Goal: Transaction & Acquisition: Purchase product/service

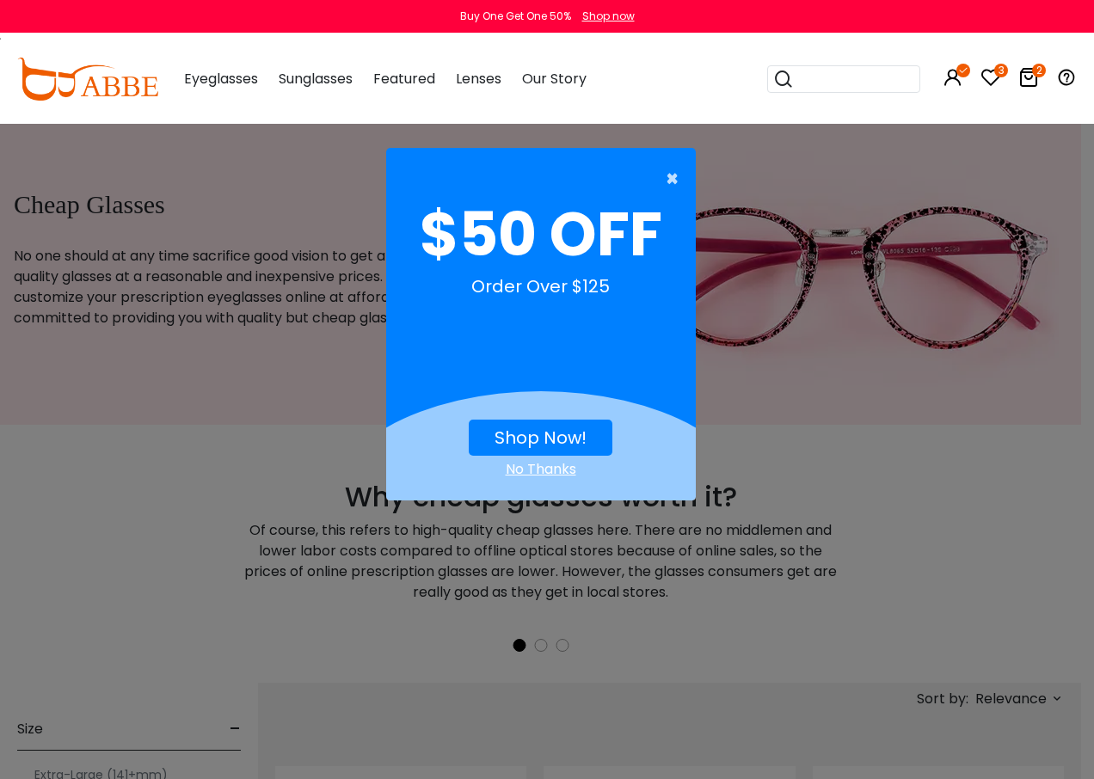
click at [676, 180] on span "×" at bounding box center [677, 179] width 22 height 34
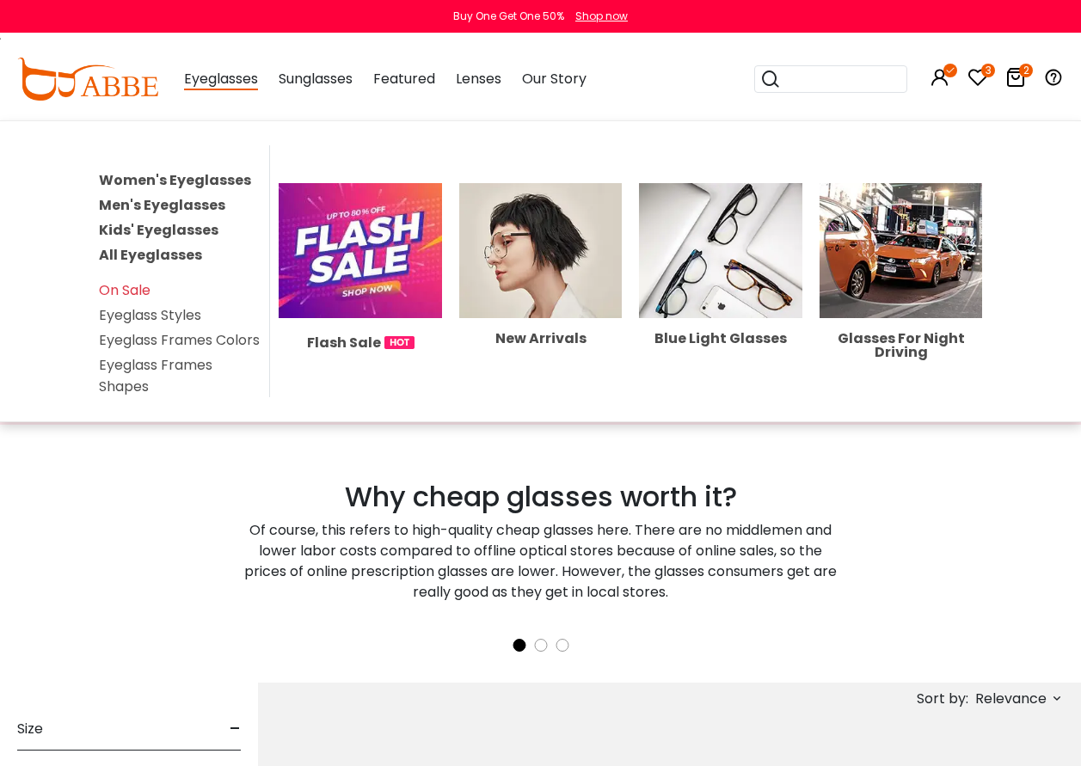
click at [177, 179] on link "Women's Eyeglasses" at bounding box center [175, 180] width 152 height 20
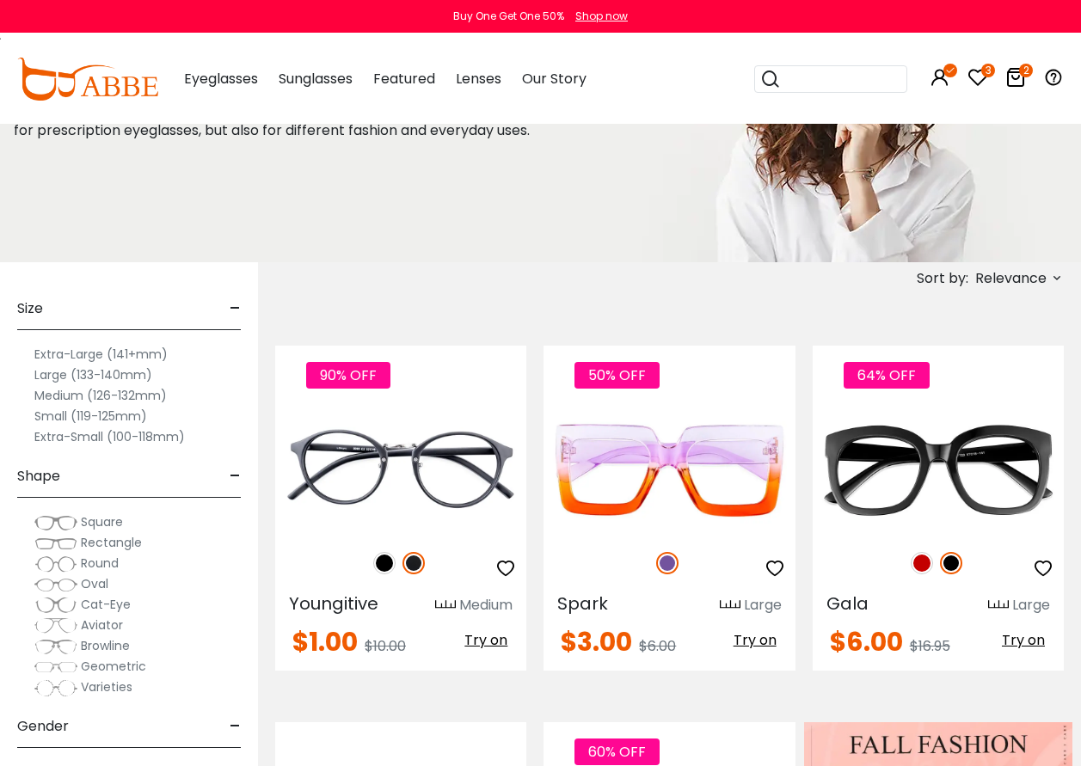
scroll to position [172, 0]
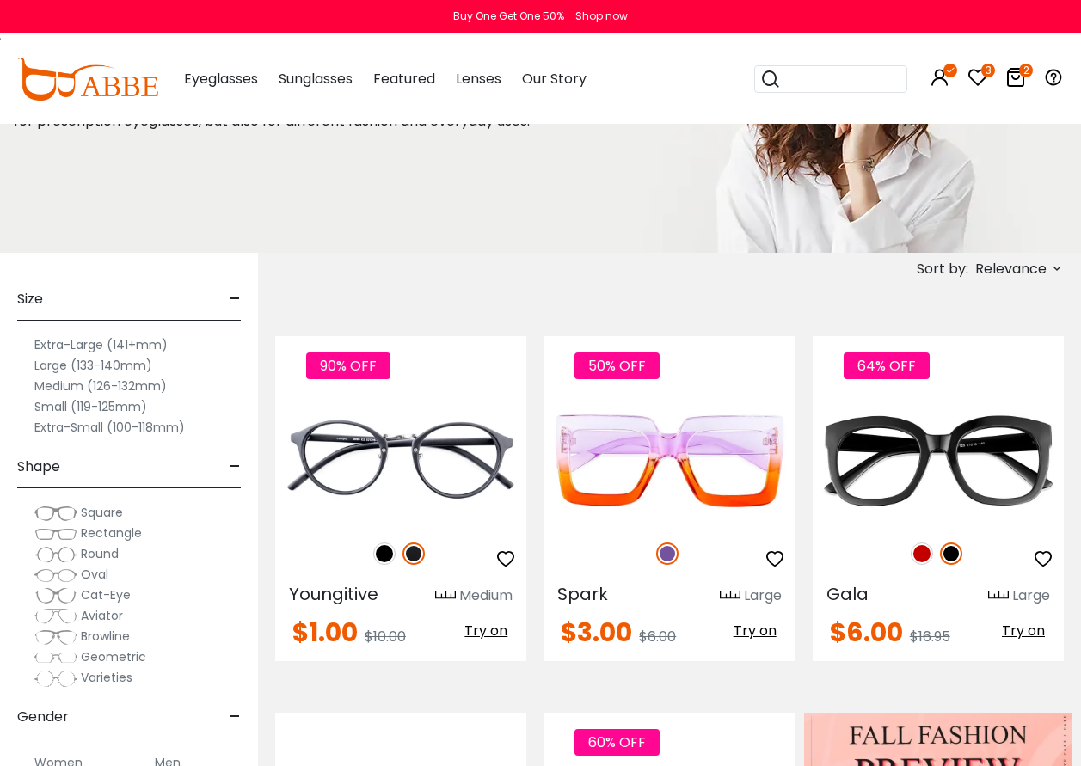
click at [1057, 267] on icon at bounding box center [1057, 268] width 14 height 14
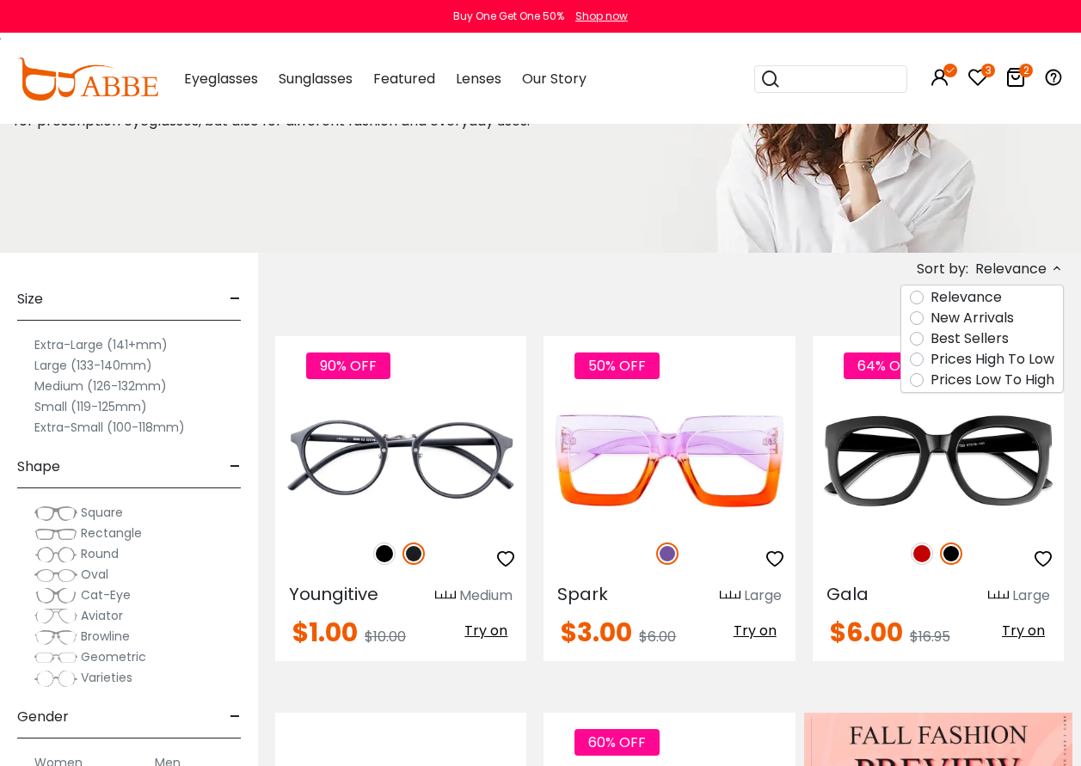
click at [931, 381] on label "Prices Low To High" at bounding box center [993, 380] width 124 height 21
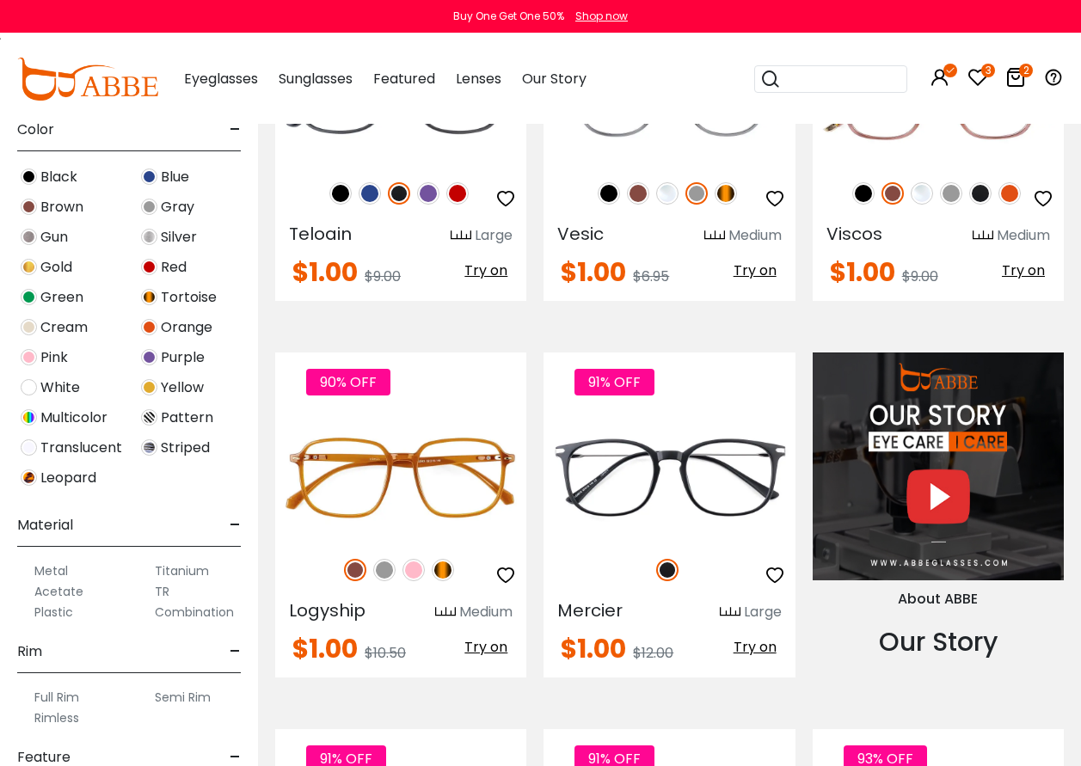
scroll to position [516, 0]
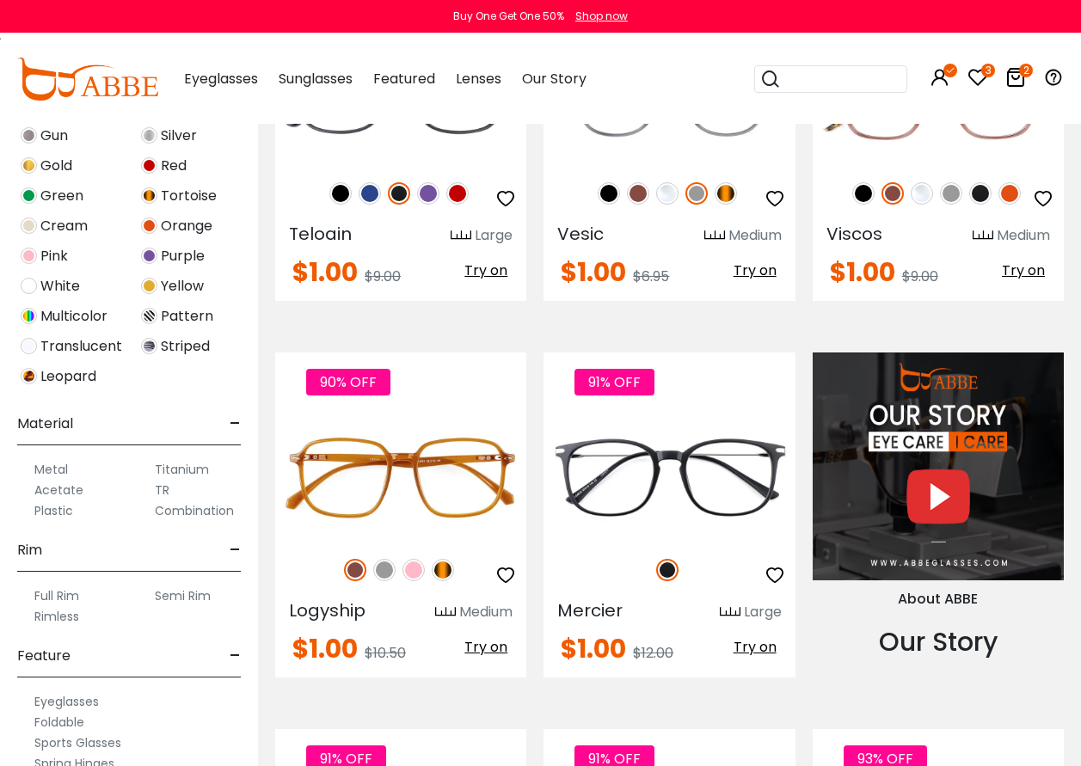
click at [22, 471] on div "Metal" at bounding box center [68, 469] width 103 height 21
click at [52, 466] on label "Metal" at bounding box center [51, 469] width 34 height 21
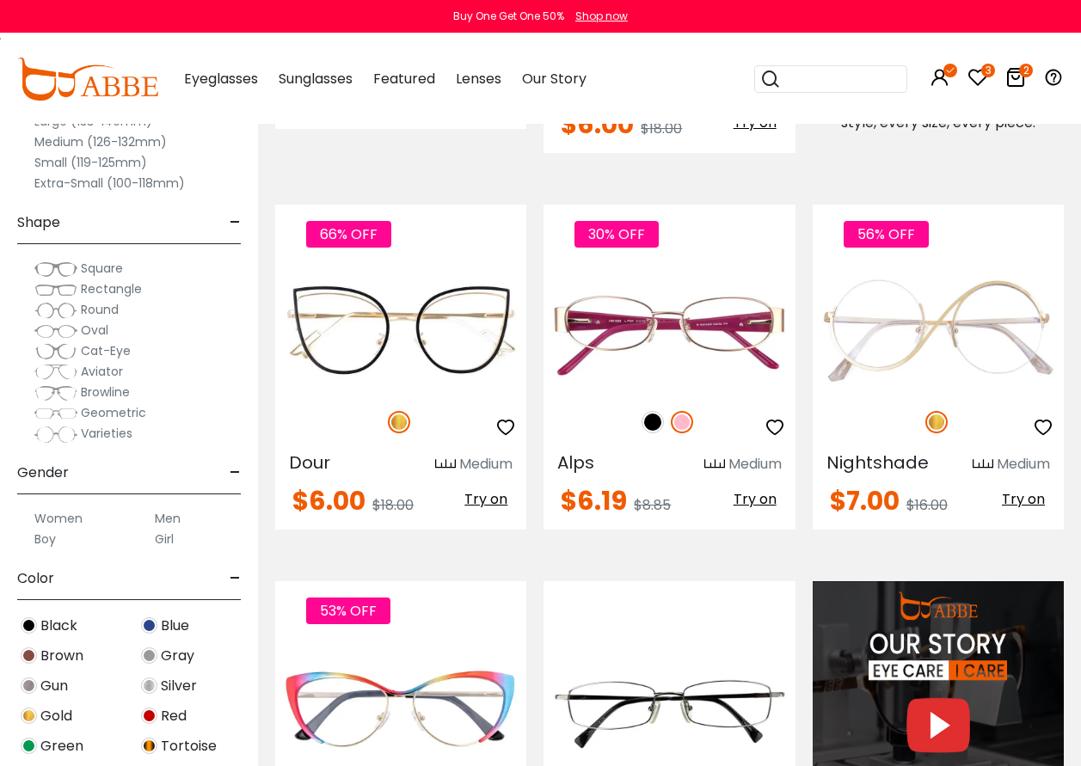
scroll to position [1032, 0]
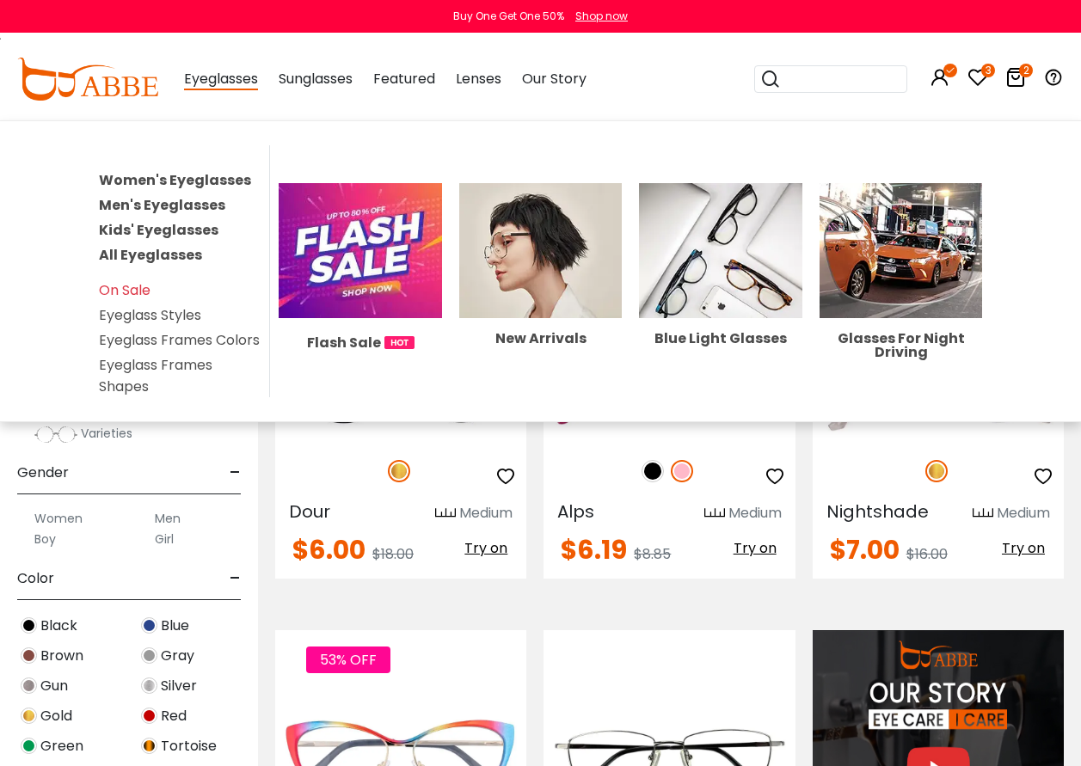
click at [163, 206] on link "Men's Eyeglasses" at bounding box center [162, 205] width 126 height 20
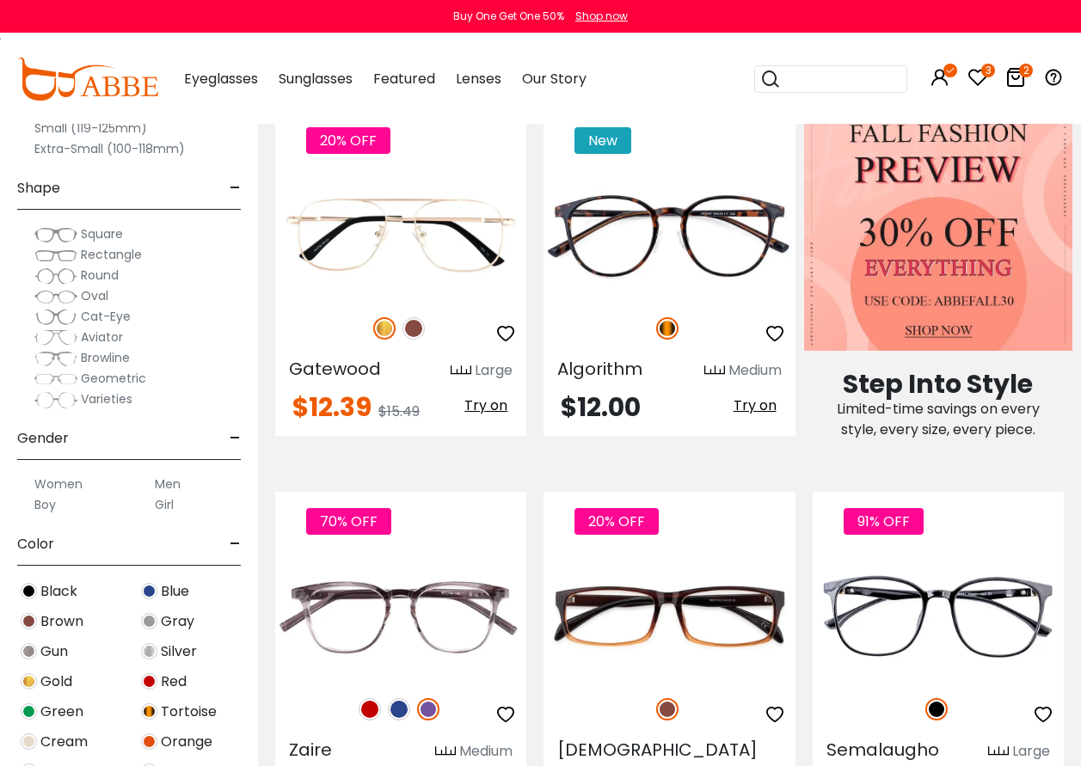
scroll to position [430, 0]
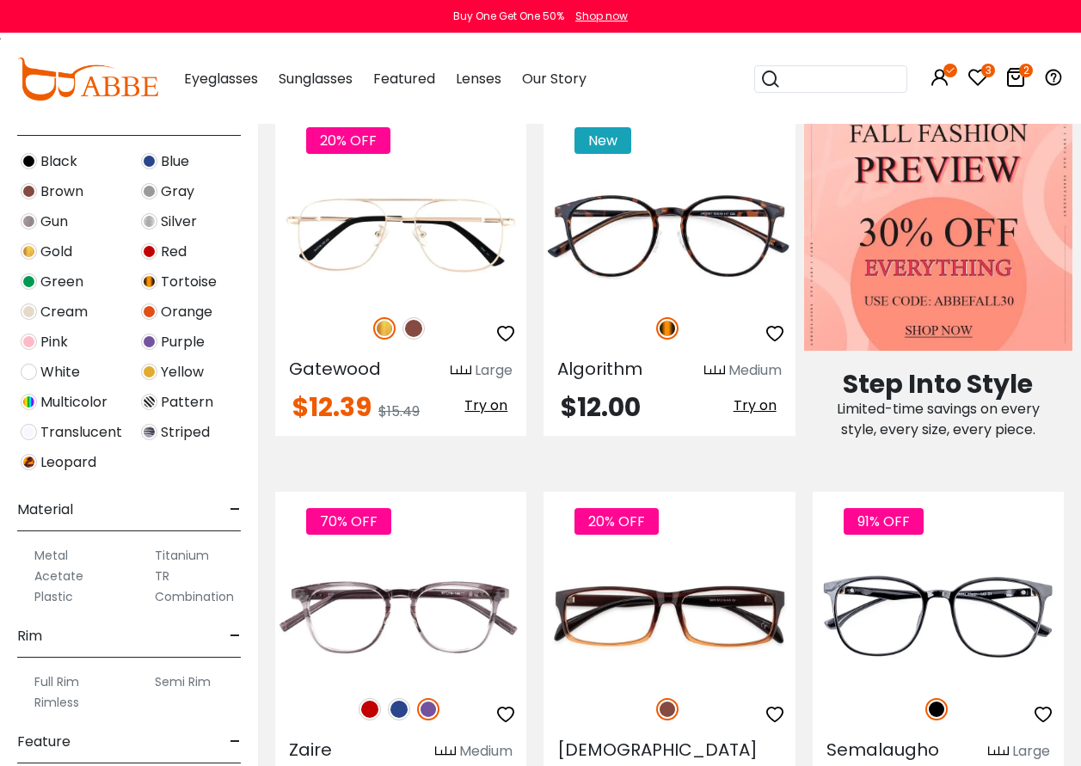
click at [48, 556] on label "Metal" at bounding box center [51, 555] width 34 height 21
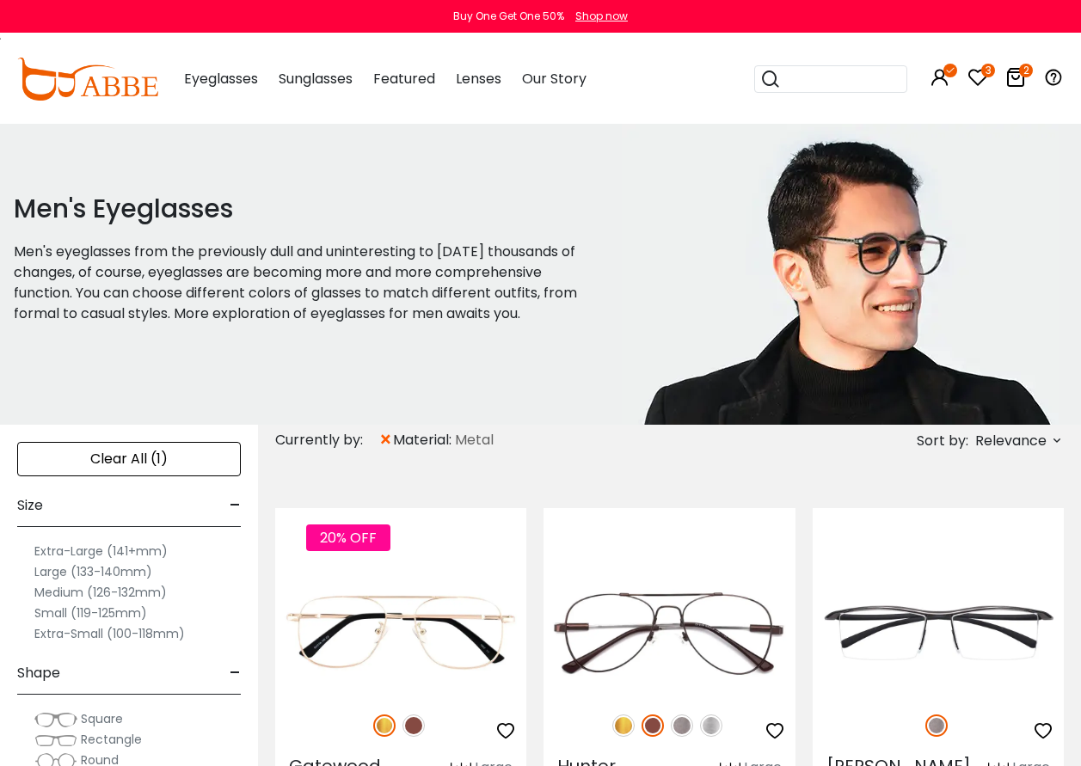
click at [1049, 445] on span "Relevance" at bounding box center [1018, 441] width 92 height 20
click at [931, 550] on label "Prices Low To High" at bounding box center [993, 552] width 124 height 21
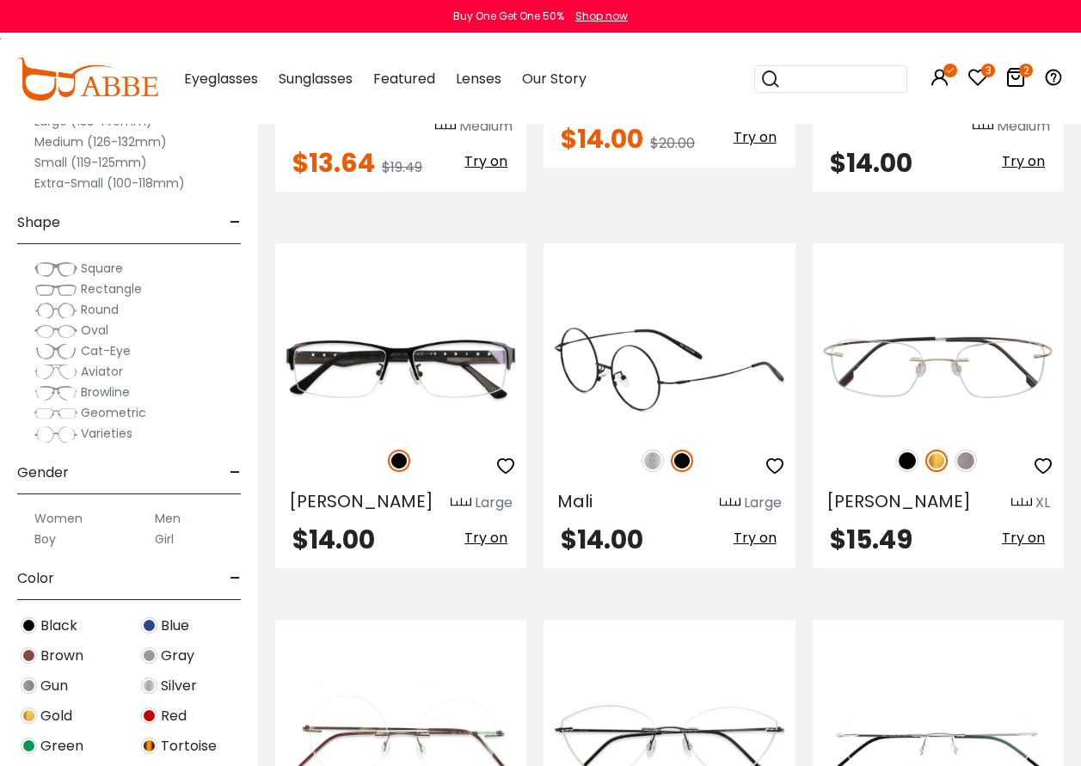
scroll to position [2580, 0]
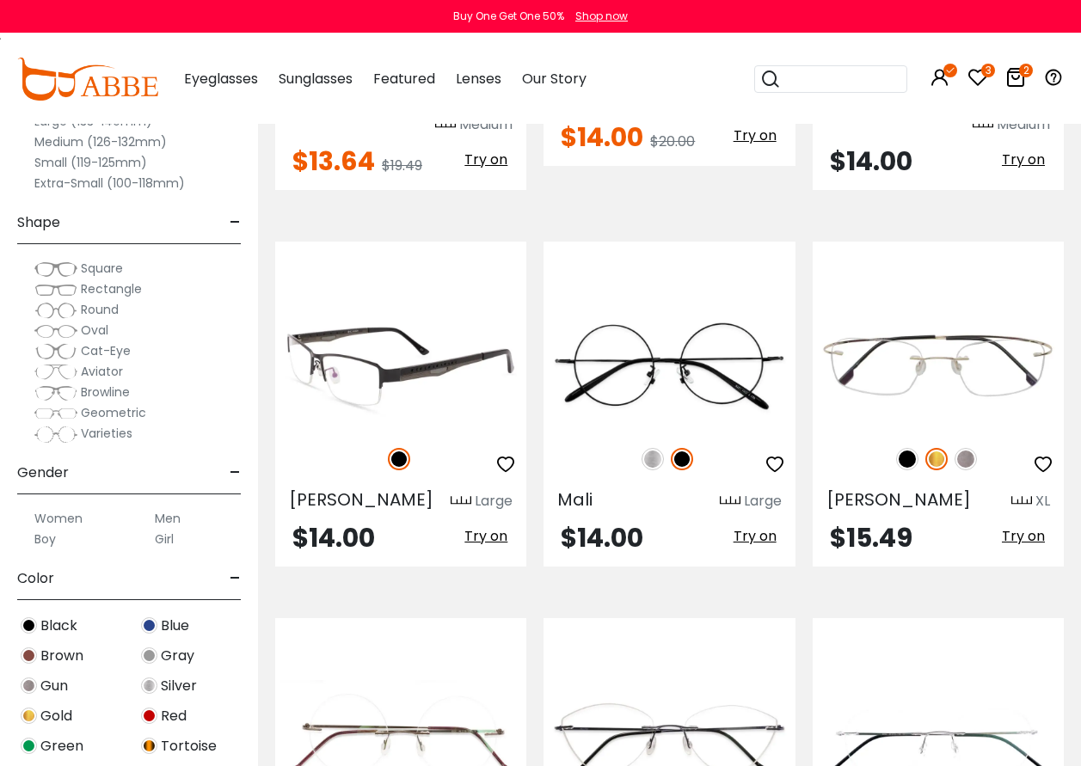
click at [486, 526] on span "Try on" at bounding box center [485, 536] width 43 height 20
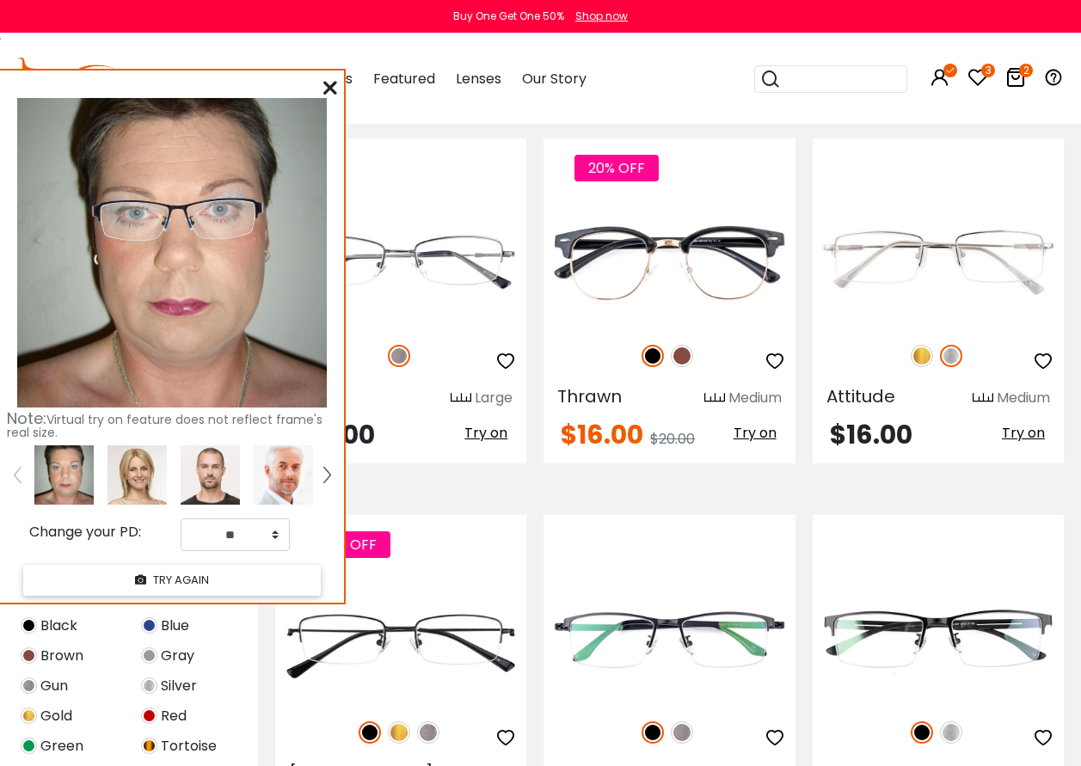
scroll to position [3526, 0]
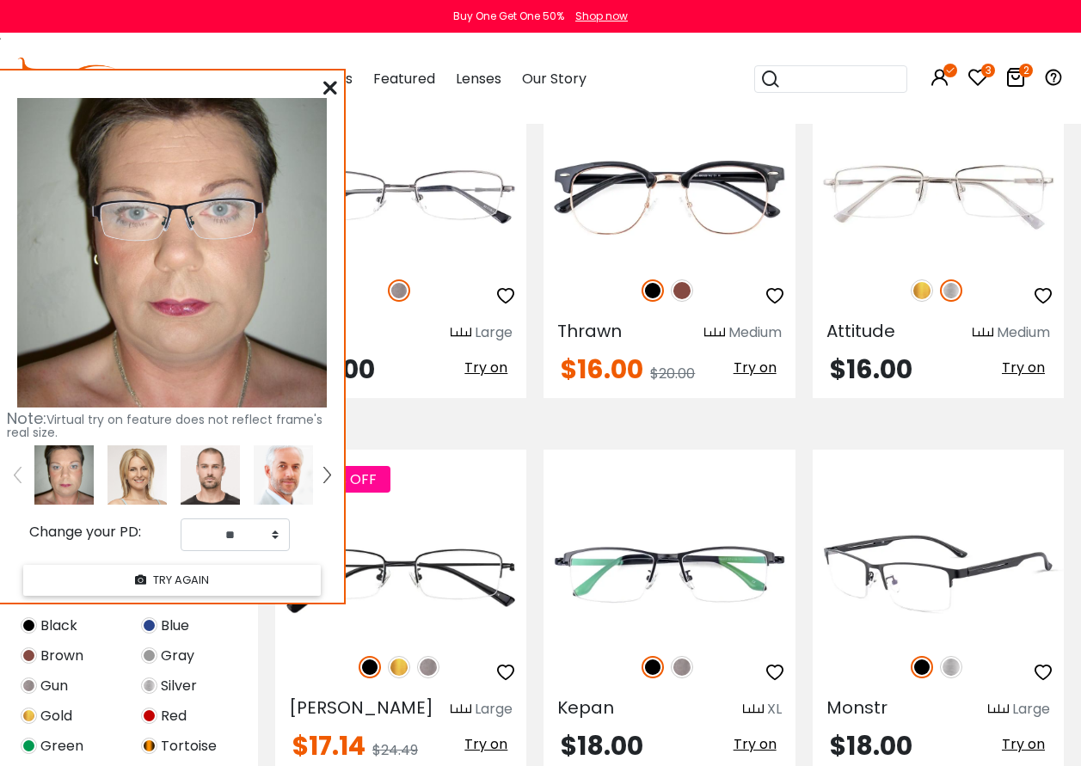
click at [1018, 735] on span "Try on" at bounding box center [1023, 745] width 43 height 20
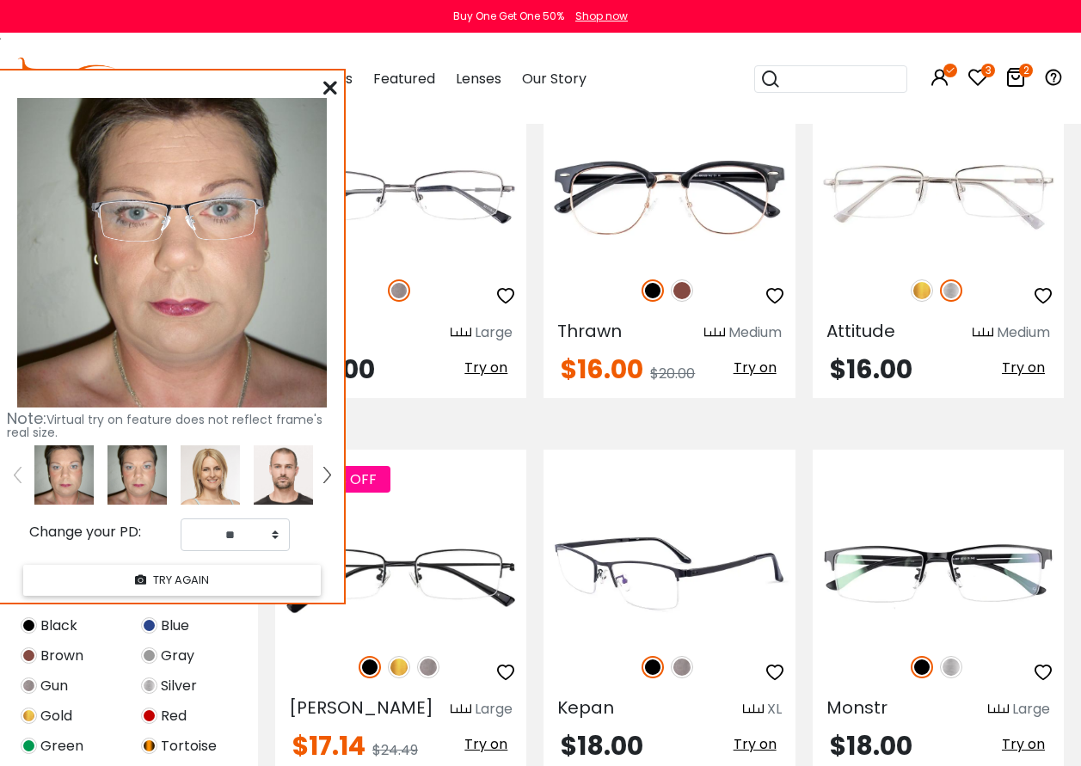
click at [756, 735] on span "Try on" at bounding box center [755, 745] width 43 height 20
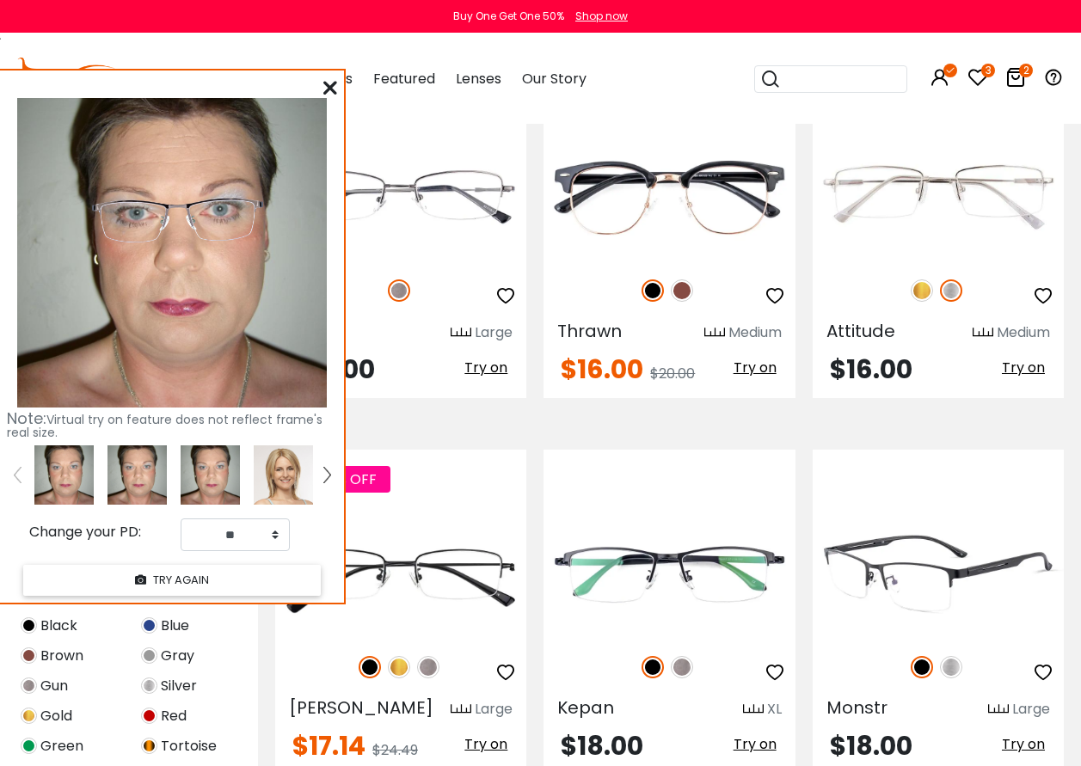
click at [1019, 735] on span "Try on" at bounding box center [1023, 745] width 43 height 20
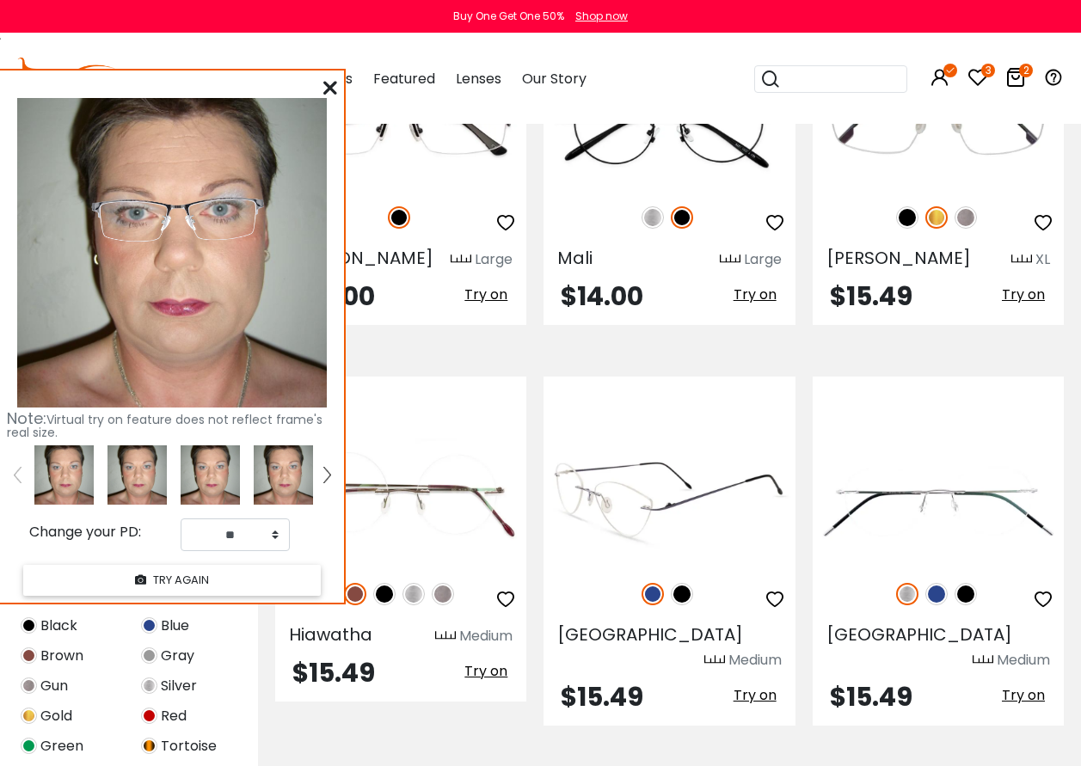
scroll to position [2666, 0]
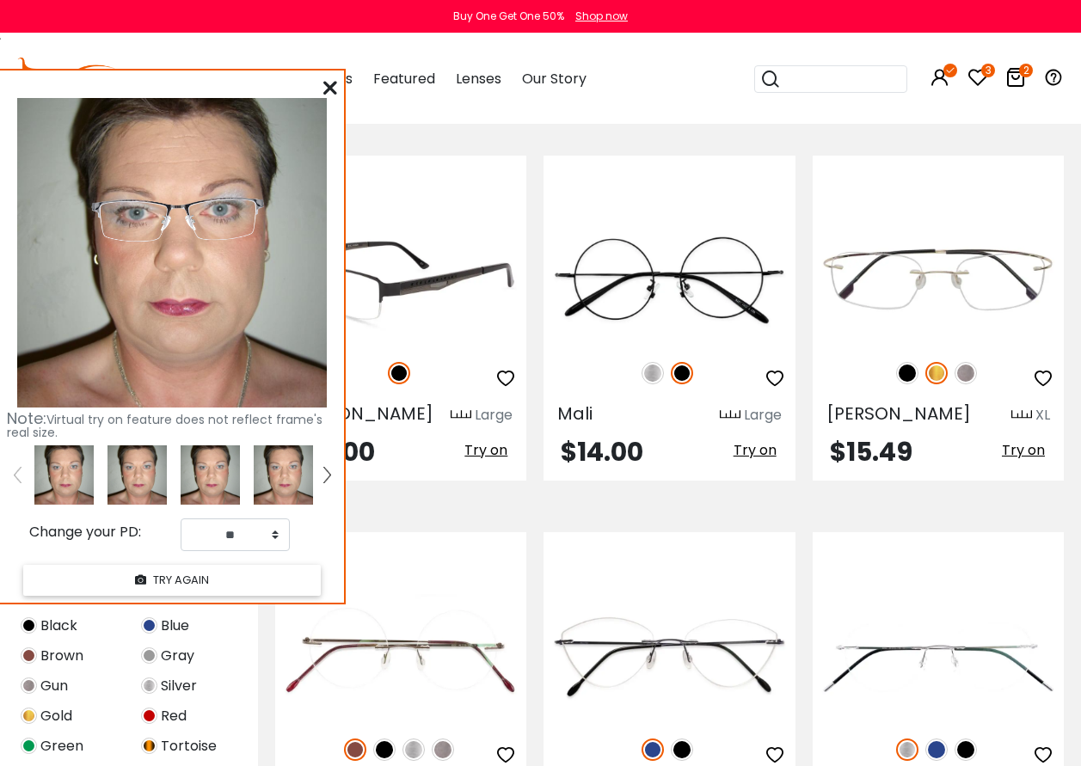
click at [483, 440] on span "Try on" at bounding box center [485, 450] width 43 height 20
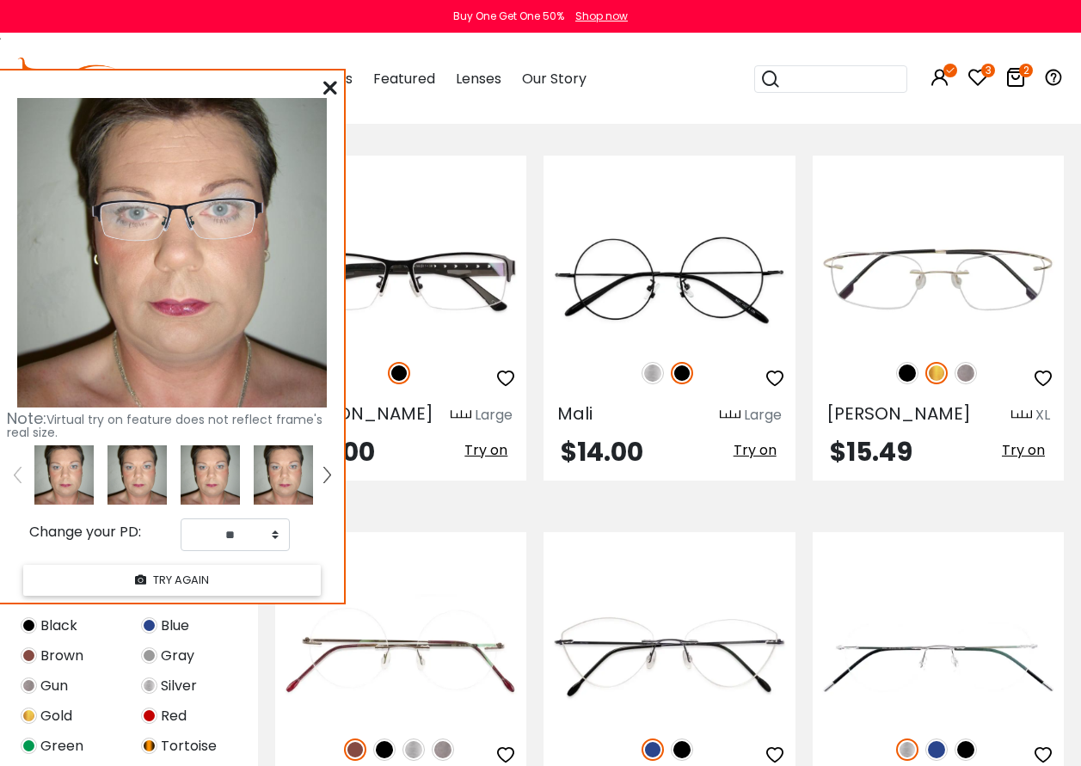
click at [415, 234] on img at bounding box center [400, 281] width 251 height 126
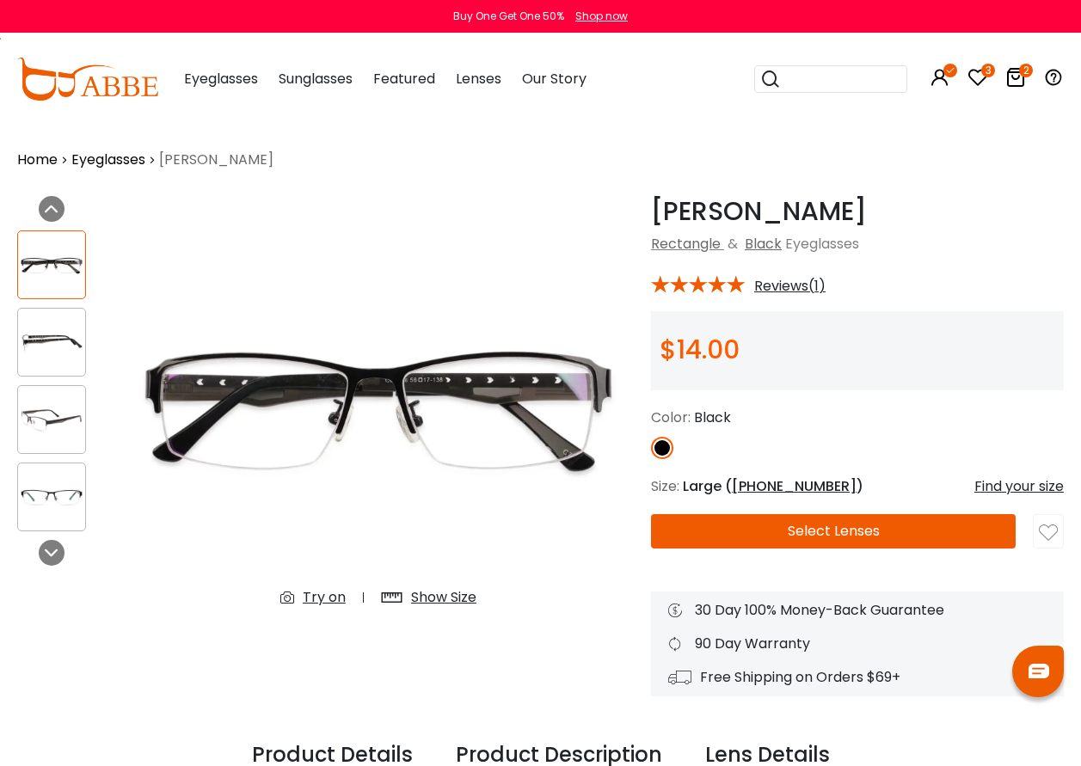
click at [28, 345] on img at bounding box center [51, 343] width 67 height 34
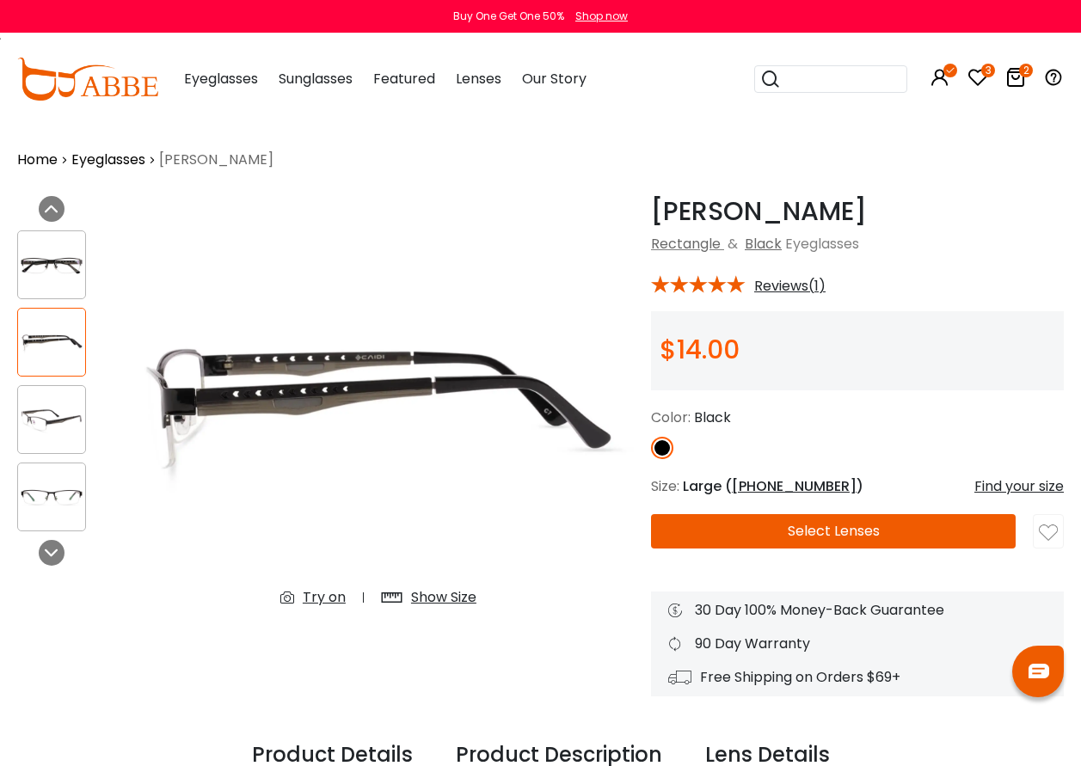
click at [39, 274] on img at bounding box center [51, 266] width 67 height 34
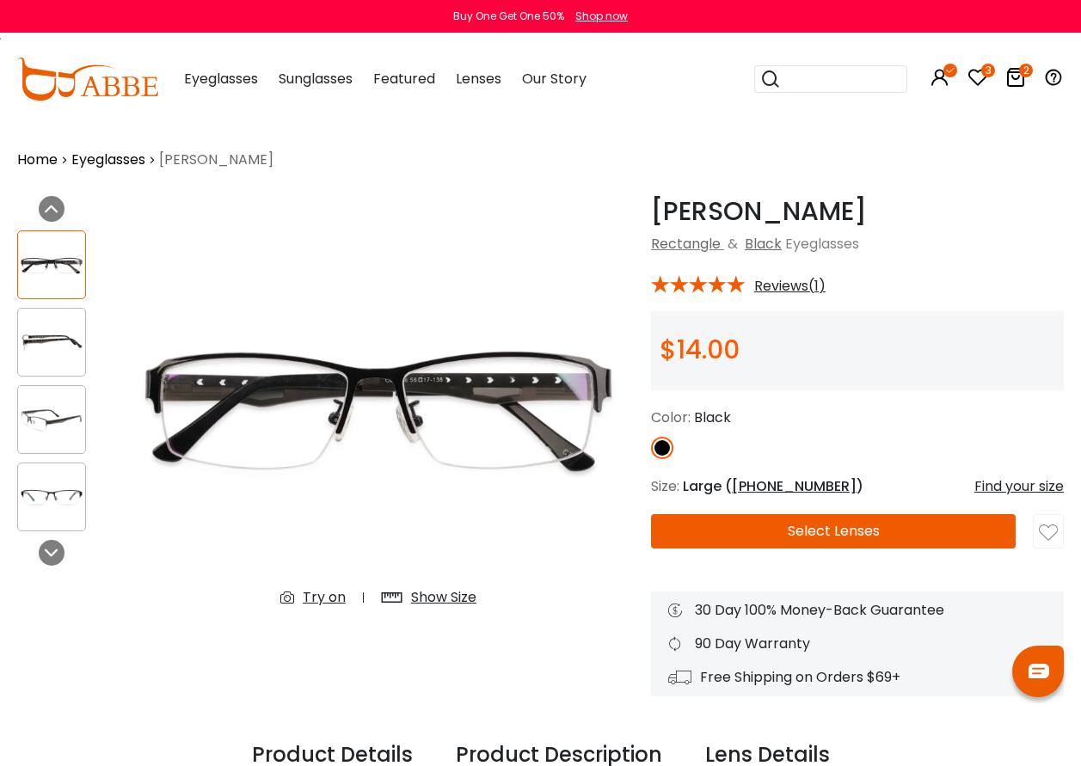
click at [438, 603] on div "Show Size" at bounding box center [443, 597] width 65 height 21
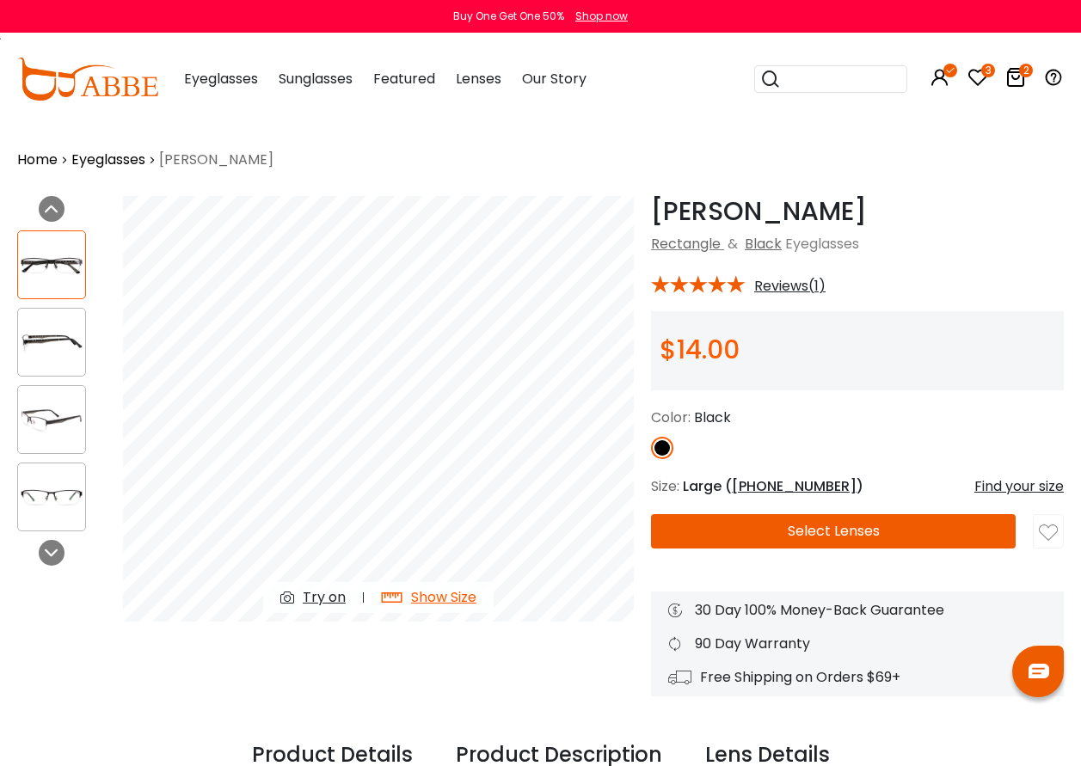
click at [849, 532] on button "Select Lenses" at bounding box center [833, 531] width 365 height 34
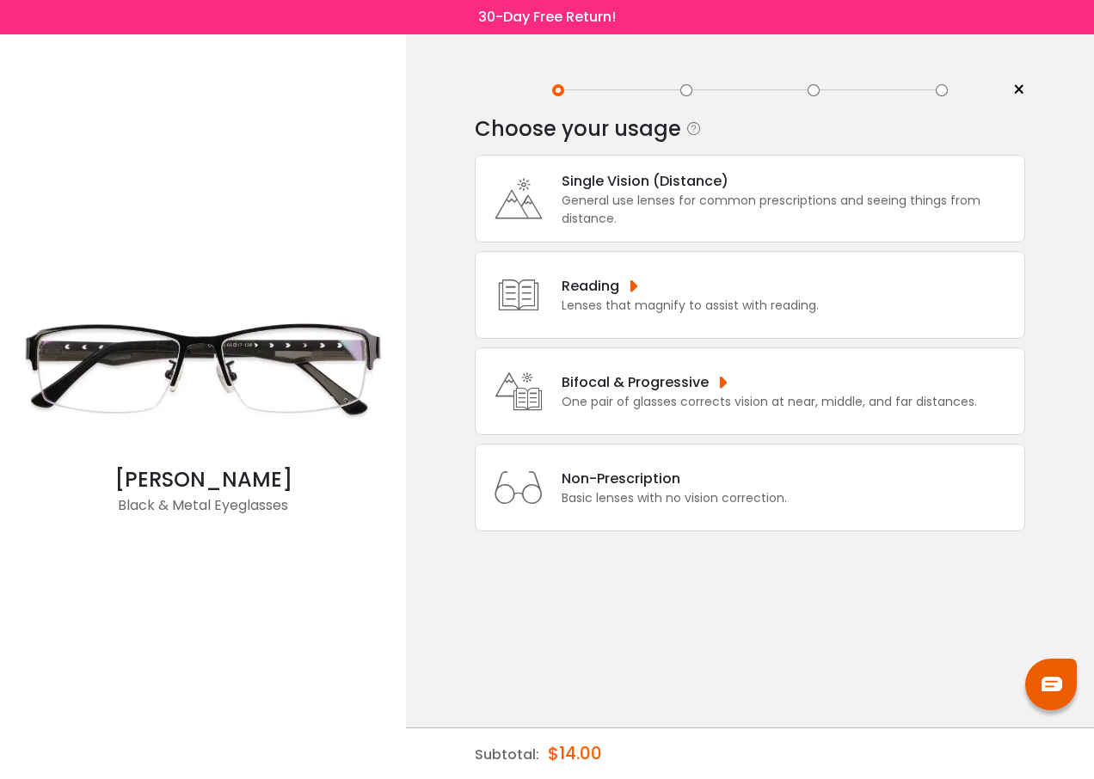
click at [623, 172] on div "Single Vision (Distance)" at bounding box center [789, 181] width 454 height 22
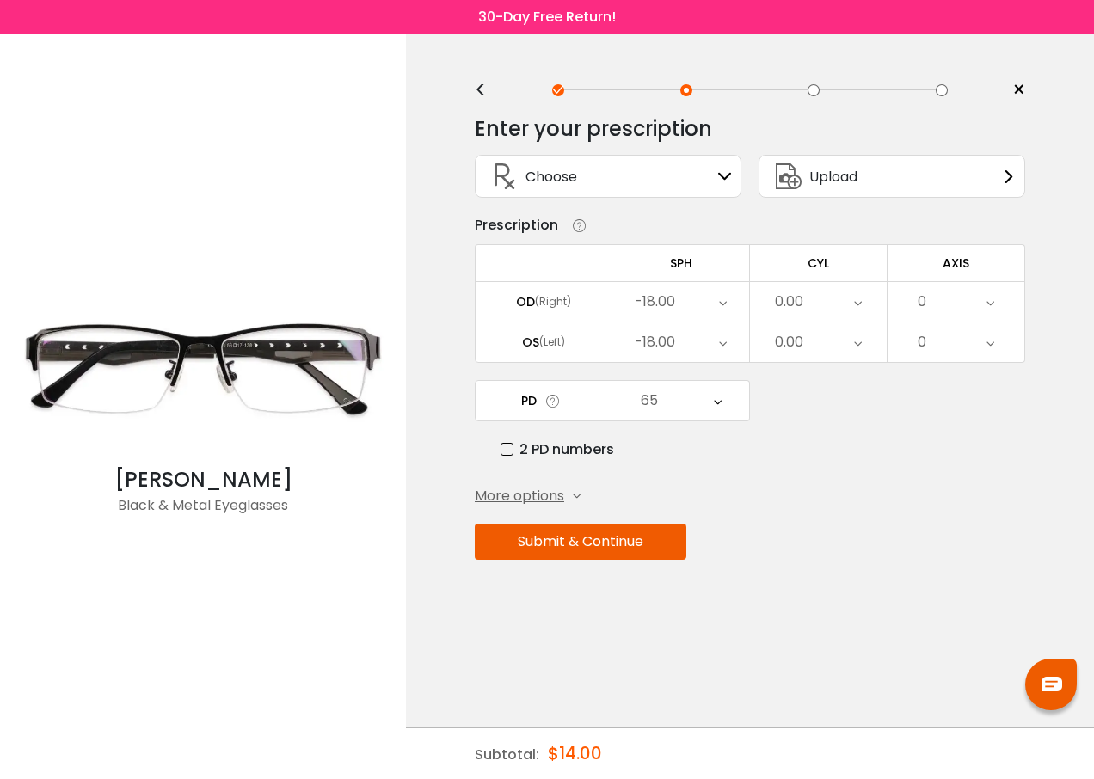
click at [727, 303] on icon at bounding box center [723, 302] width 8 height 40
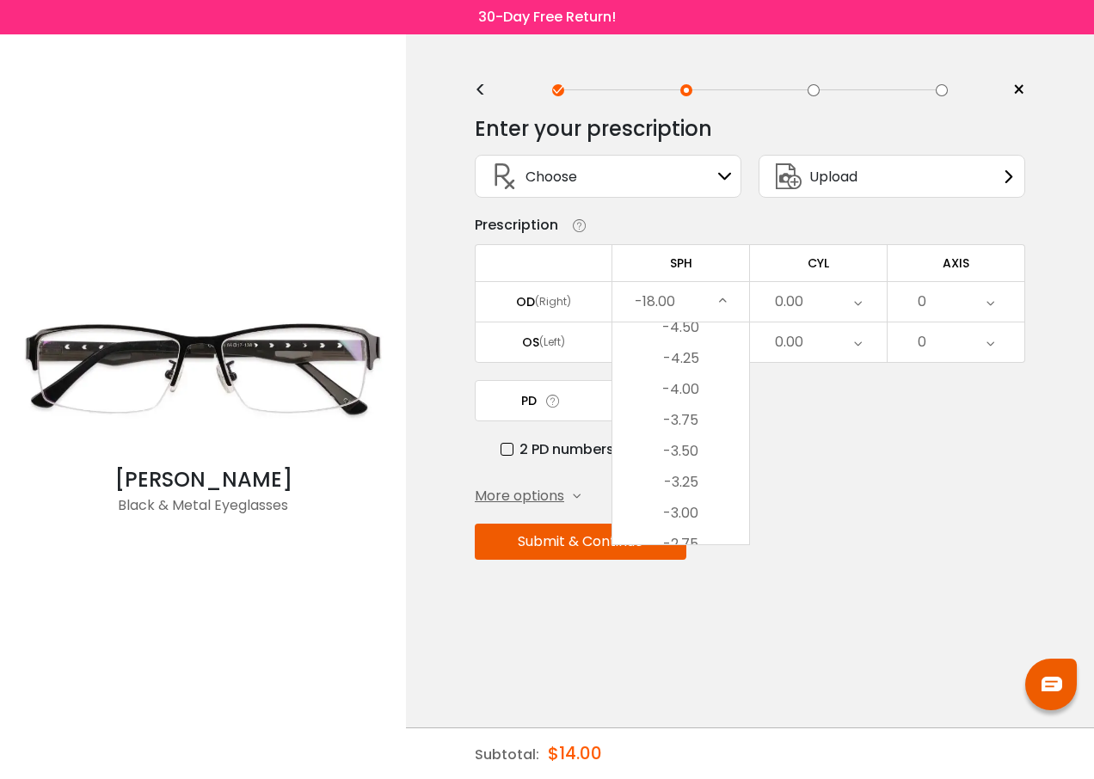
scroll to position [1942, 0]
click at [682, 465] on li "-3.25" at bounding box center [680, 470] width 137 height 31
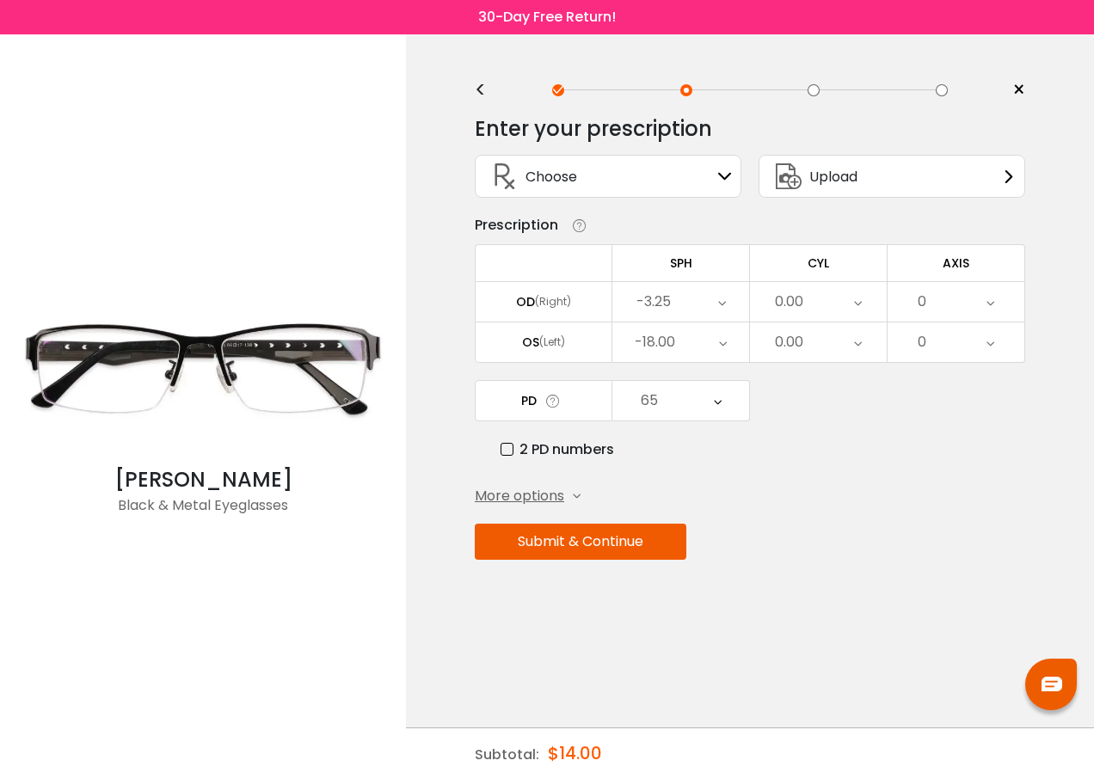
click at [717, 341] on div "-18.00" at bounding box center [680, 343] width 137 height 40
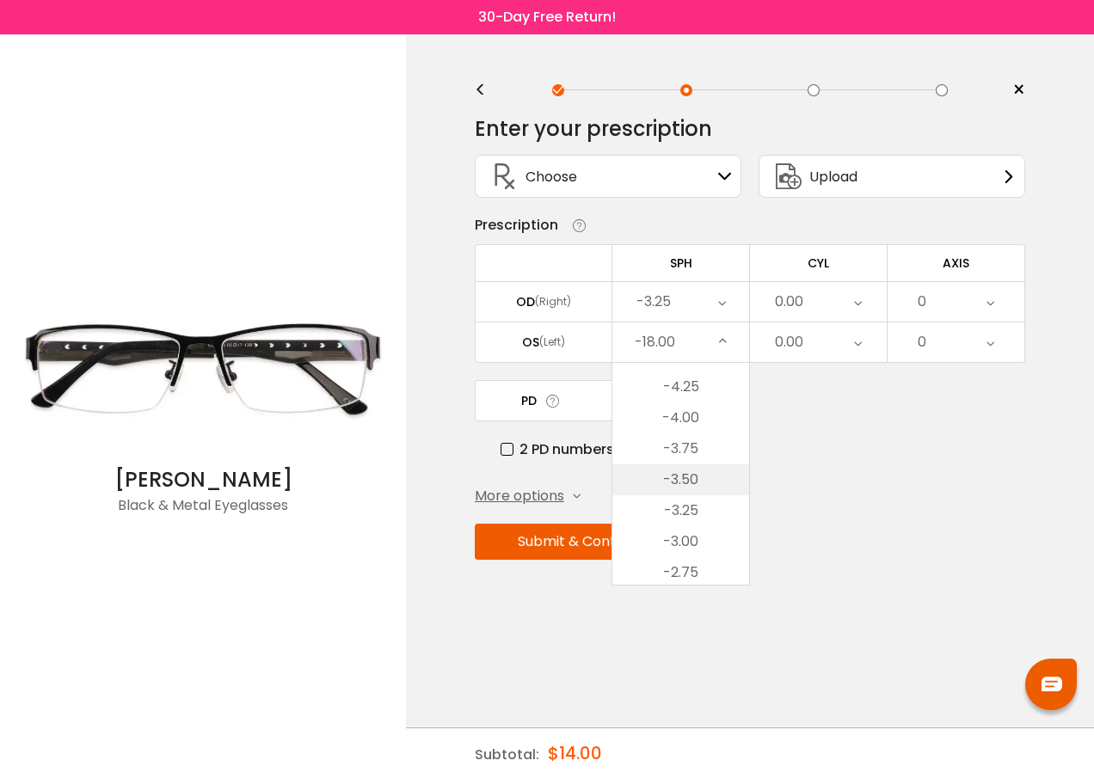
click at [685, 480] on li "-3.50" at bounding box center [680, 479] width 137 height 31
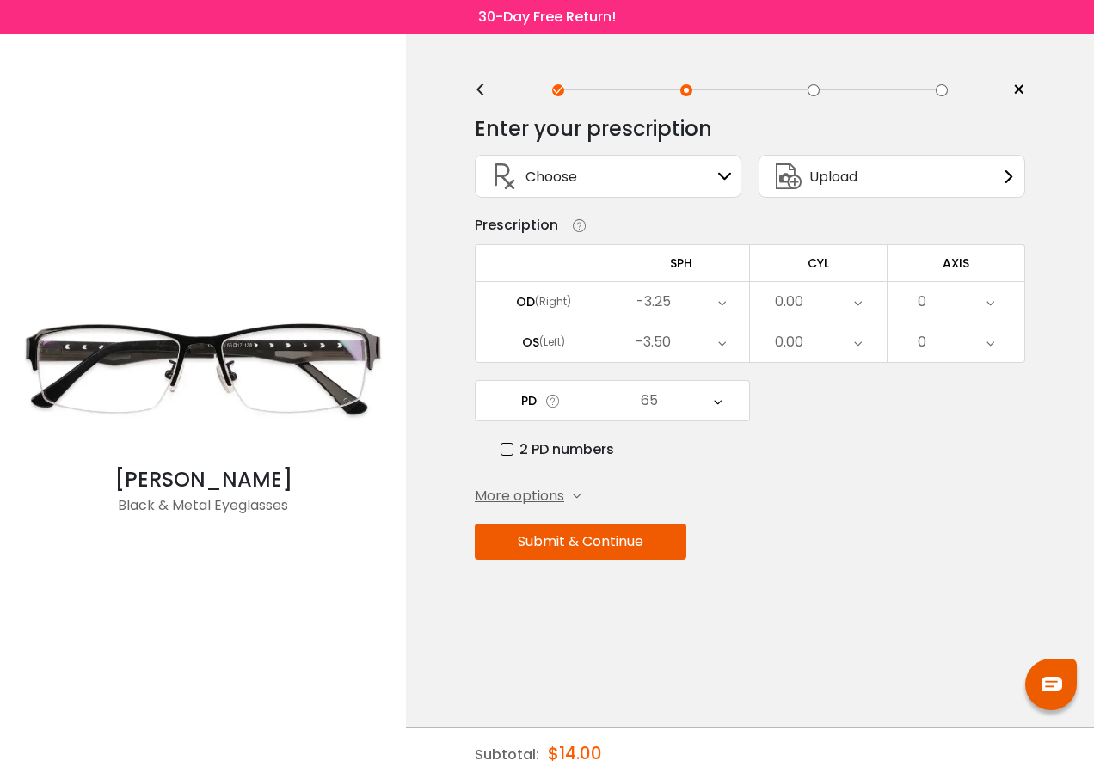
click at [559, 496] on span "More options" at bounding box center [519, 496] width 89 height 21
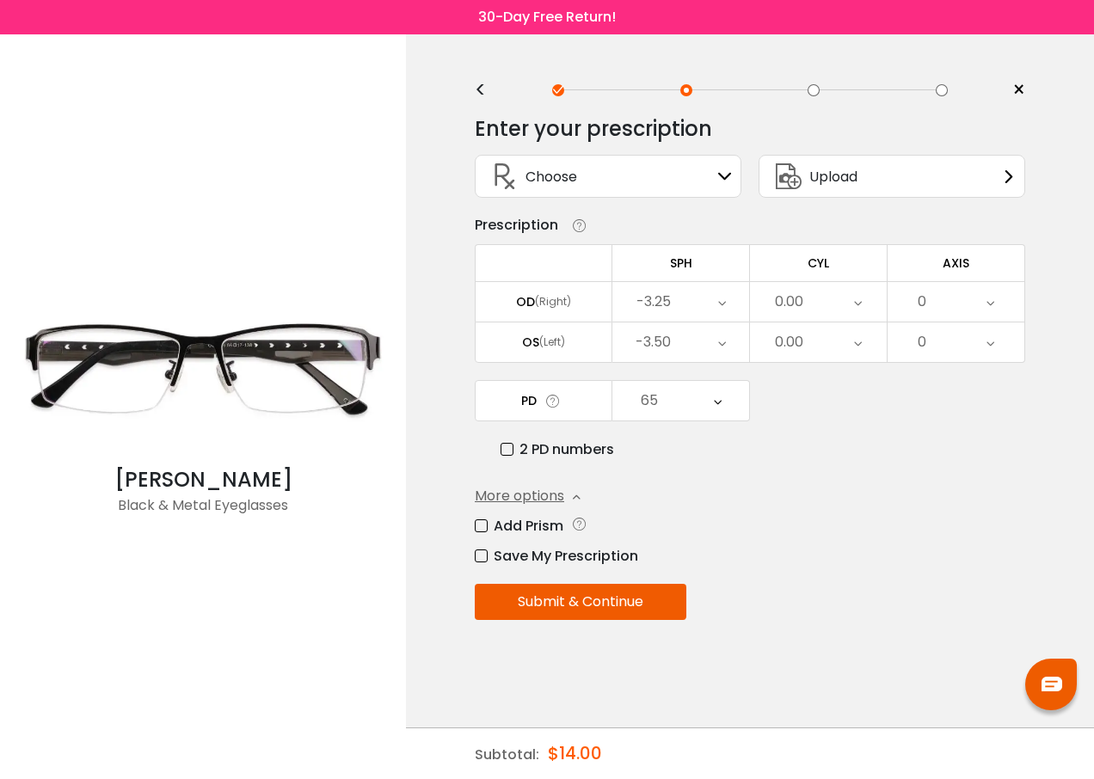
click at [722, 485] on div "Enter your prescription SPH (Sphere) Lens strength needed to correct your visio…" at bounding box center [750, 404] width 550 height 603
click at [578, 227] on icon at bounding box center [576, 226] width 26 height 18
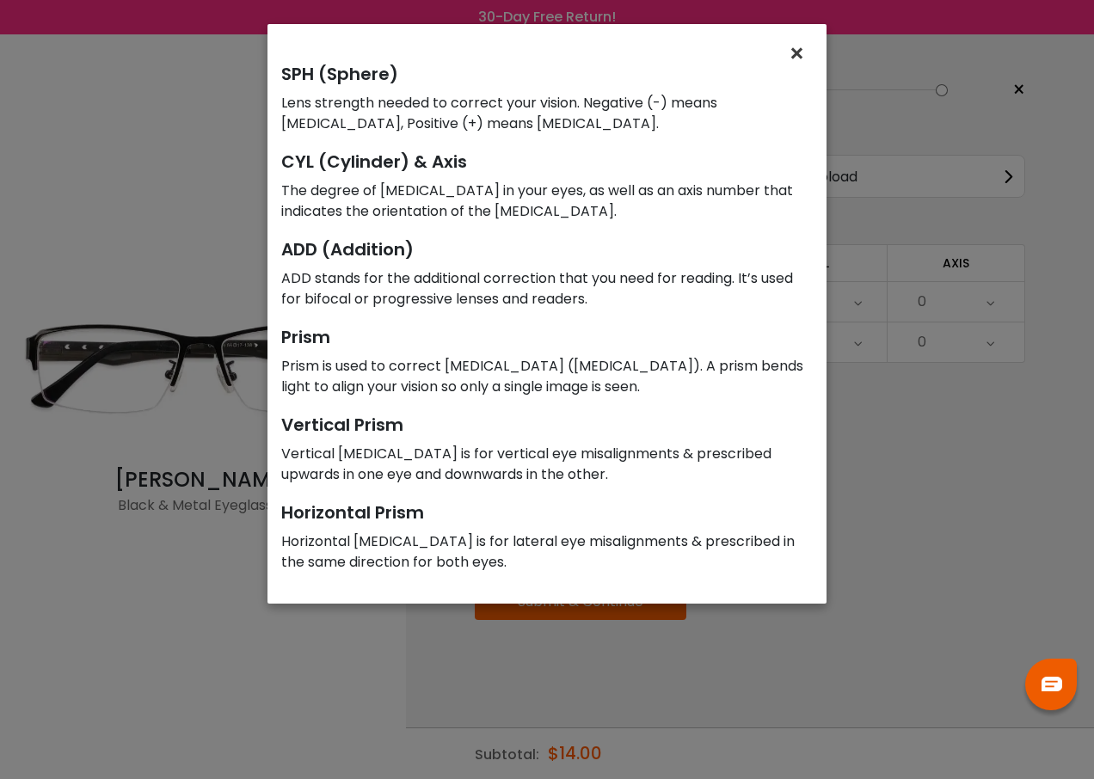
click at [792, 54] on span "×" at bounding box center [800, 53] width 25 height 37
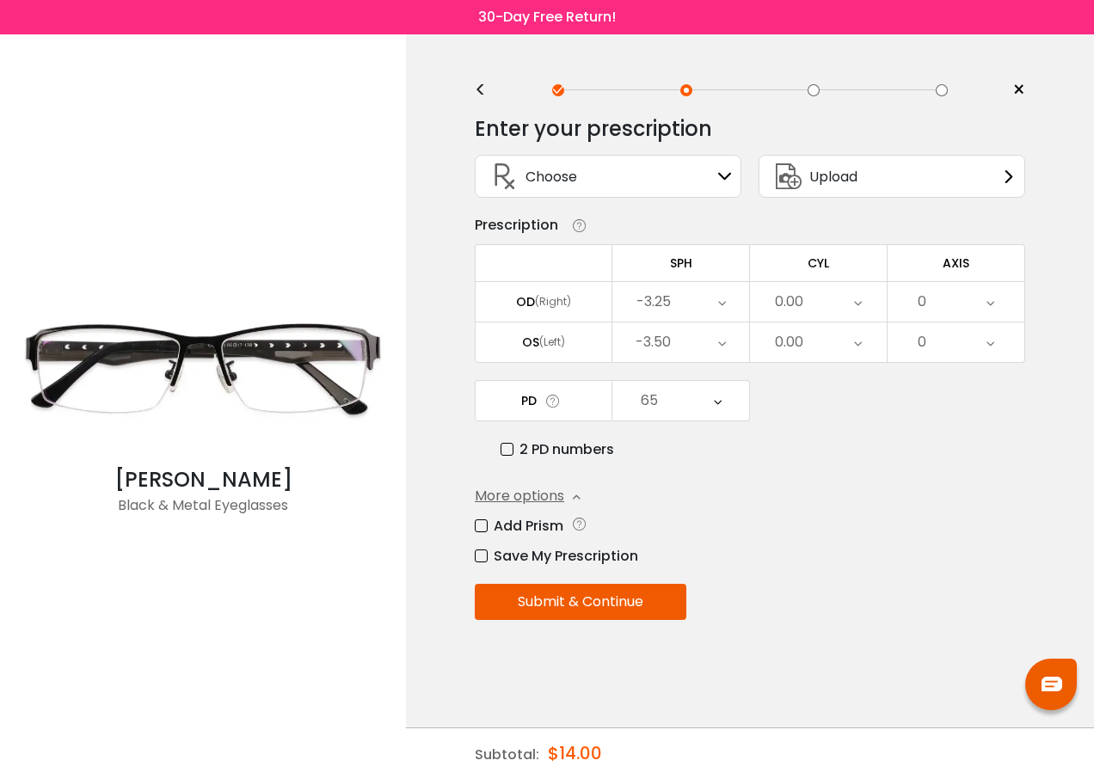
click at [479, 85] on div "<" at bounding box center [488, 90] width 26 height 14
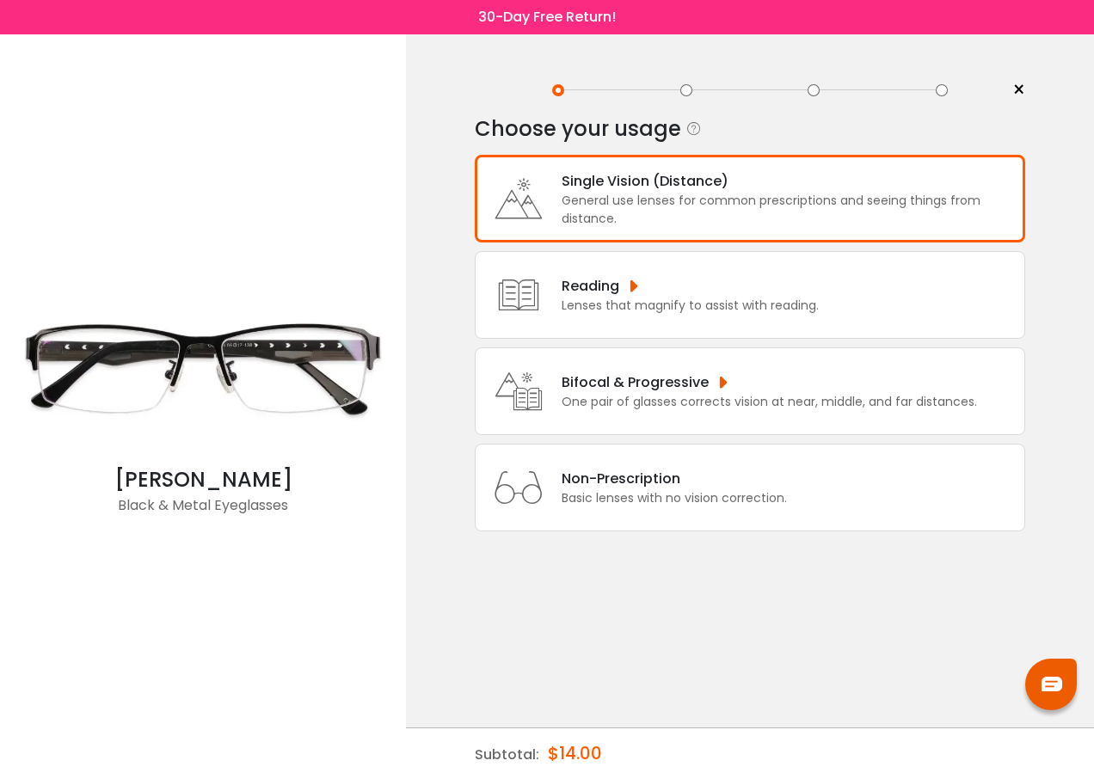
click at [689, 185] on div "Single Vision (Distance)" at bounding box center [789, 181] width 454 height 22
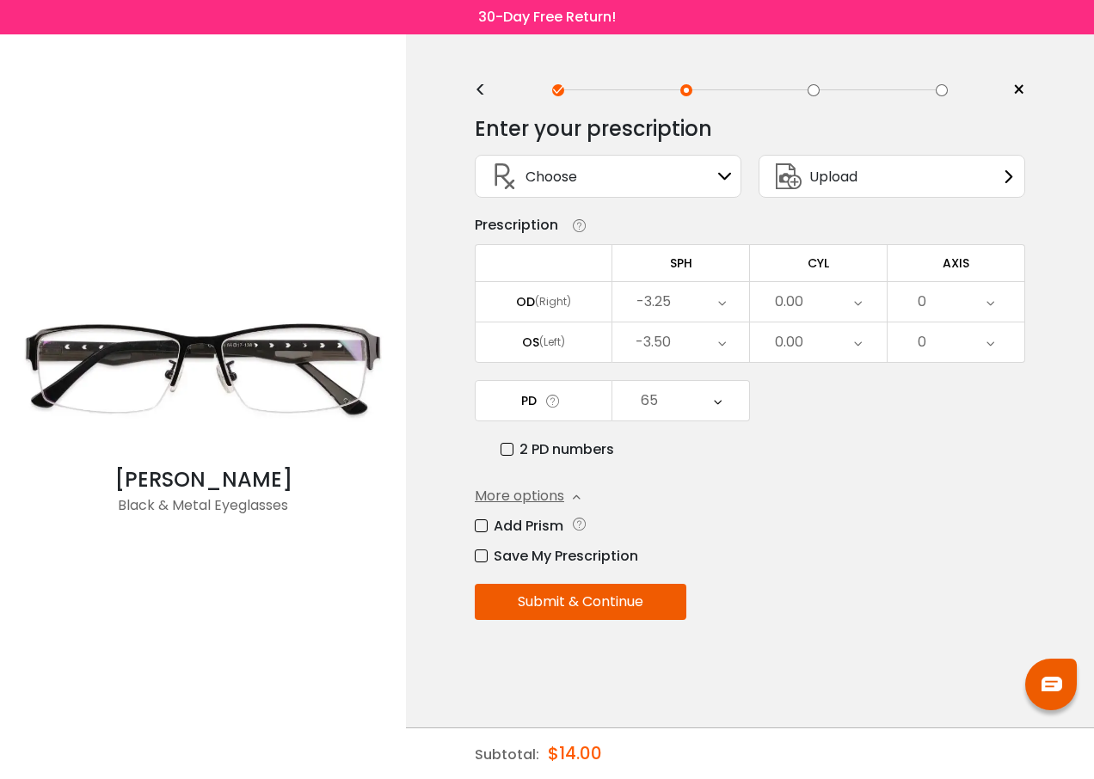
click at [564, 606] on button "Submit & Continue" at bounding box center [581, 602] width 212 height 36
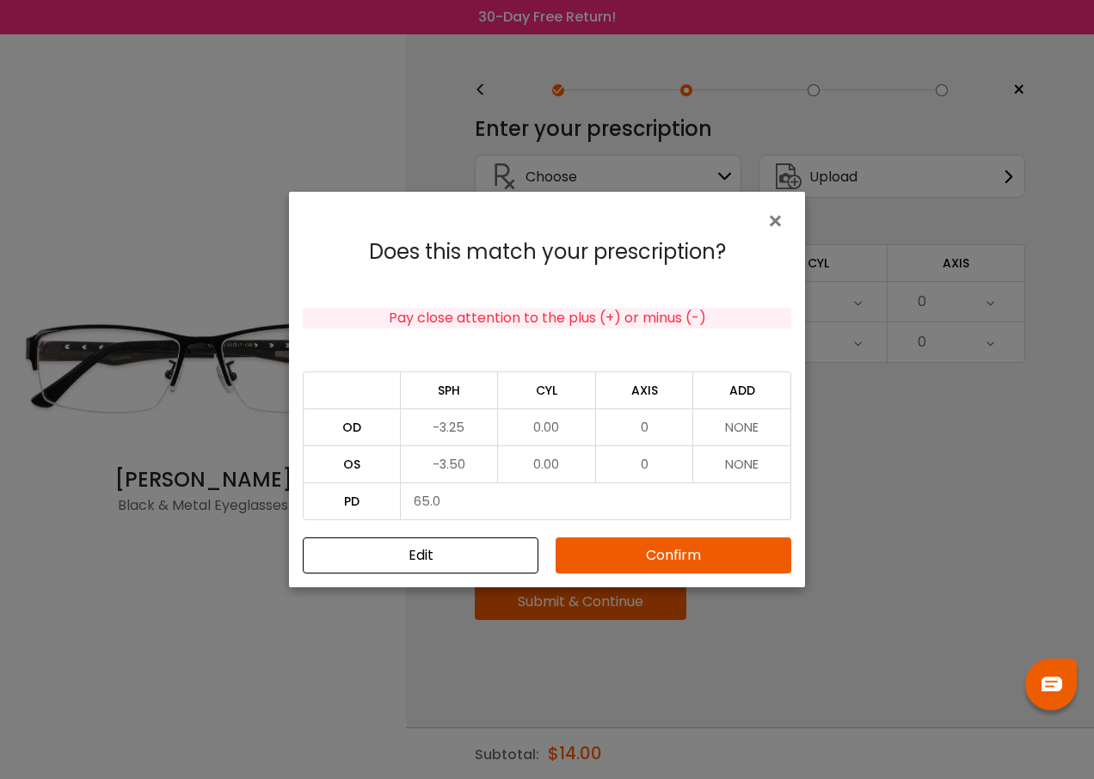
click at [658, 551] on button "Confirm" at bounding box center [674, 556] width 236 height 36
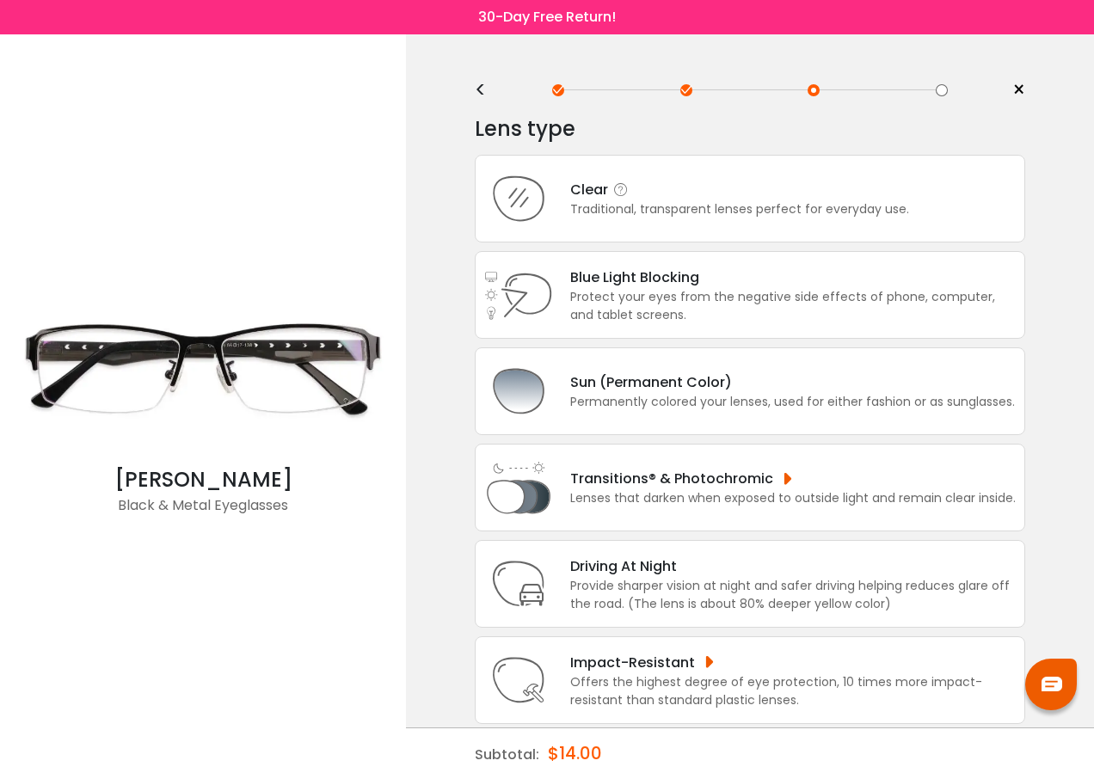
click at [640, 200] on div "Clear" at bounding box center [739, 190] width 339 height 22
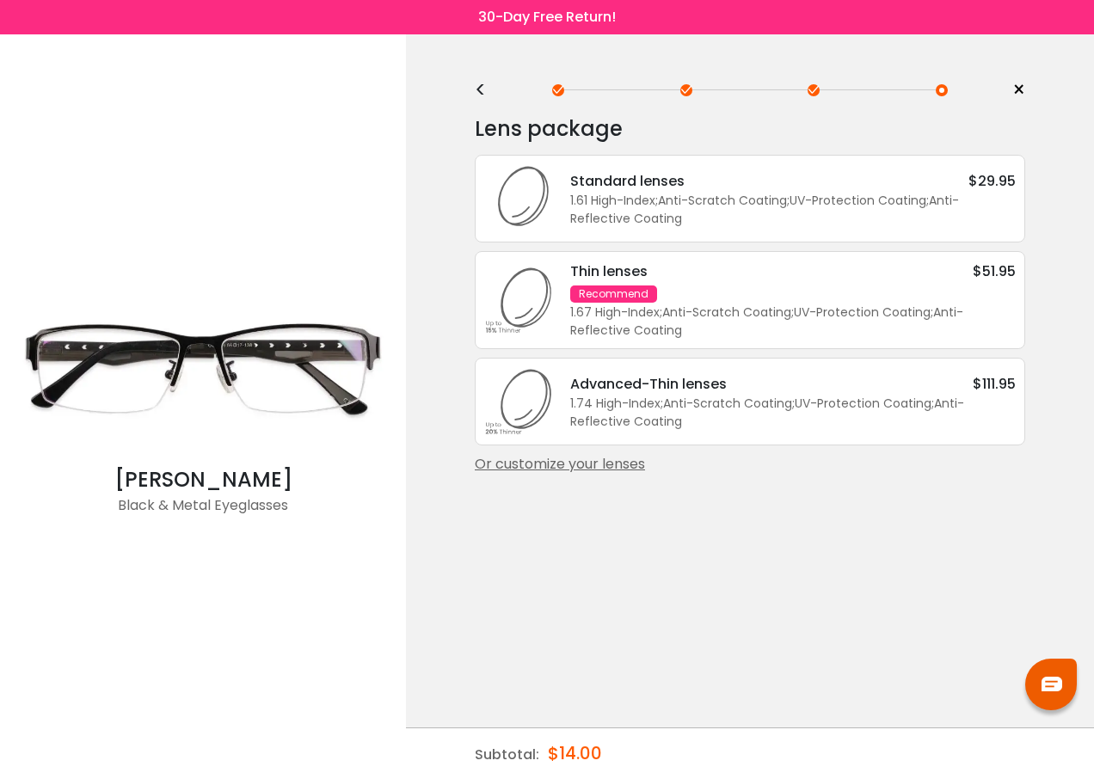
click at [613, 465] on div "Or customize your lenses" at bounding box center [750, 464] width 550 height 21
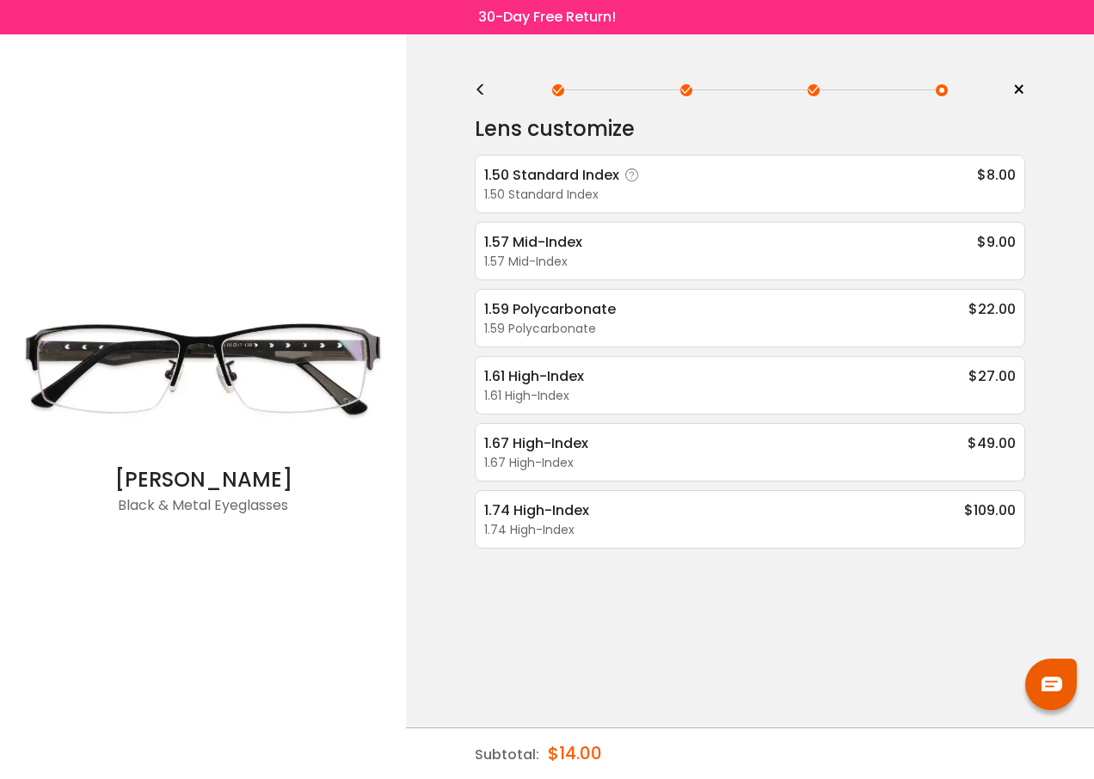
click at [535, 178] on div "1.50 Standard Index" at bounding box center [564, 175] width 161 height 22
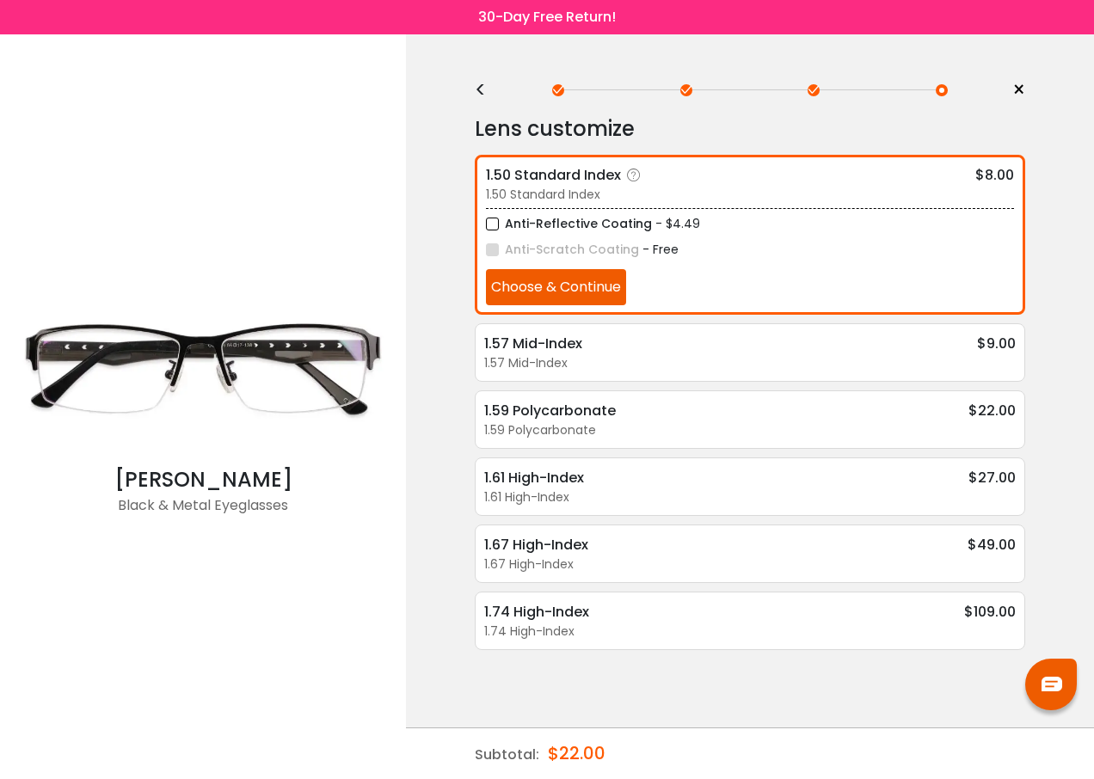
click at [550, 280] on button "Choose & Continue" at bounding box center [556, 287] width 140 height 36
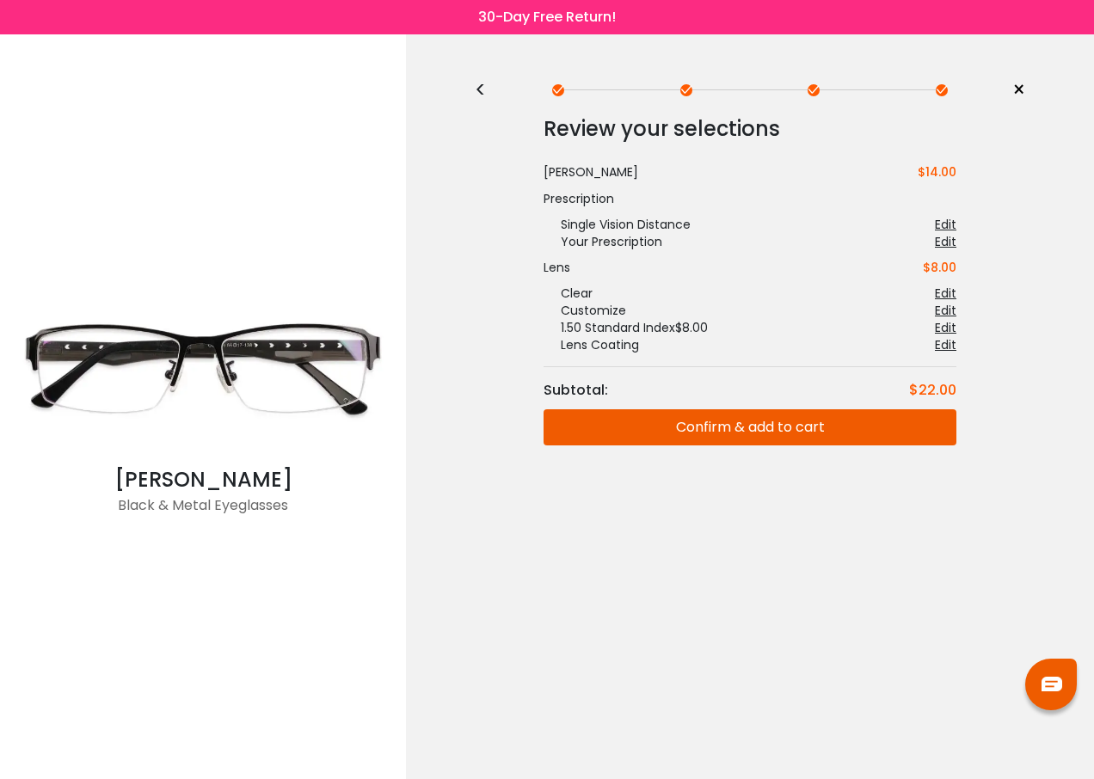
click at [757, 434] on button "Confirm & add to cart" at bounding box center [750, 427] width 413 height 36
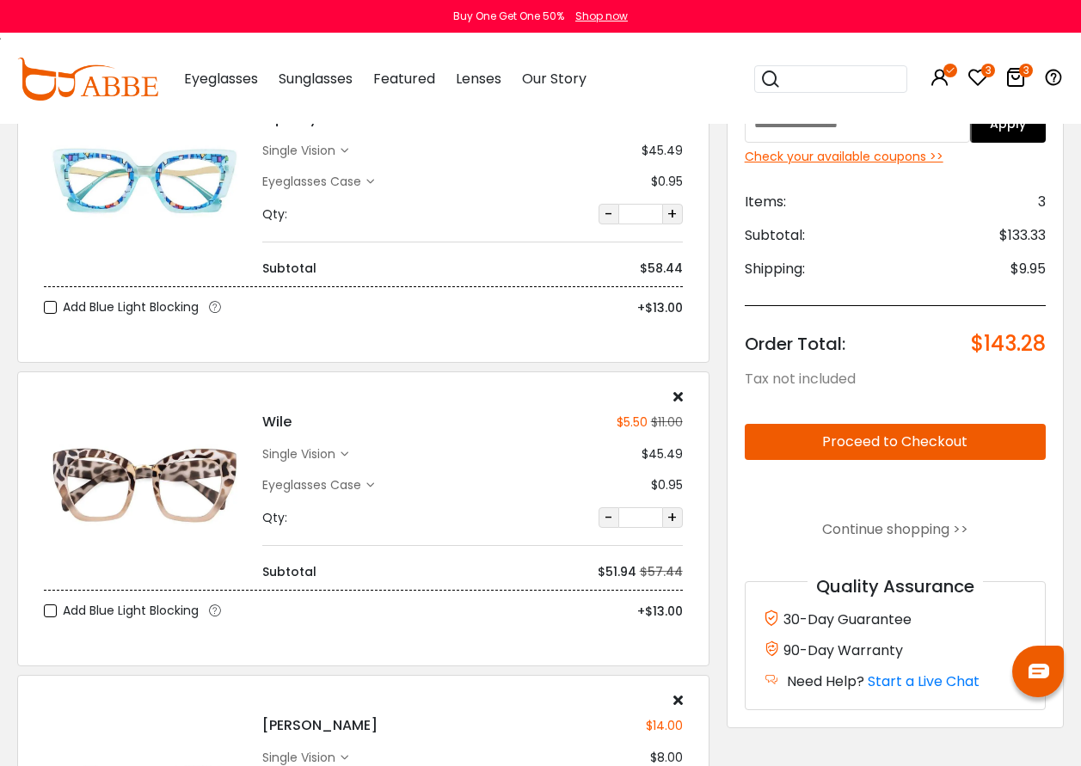
scroll to position [86, 0]
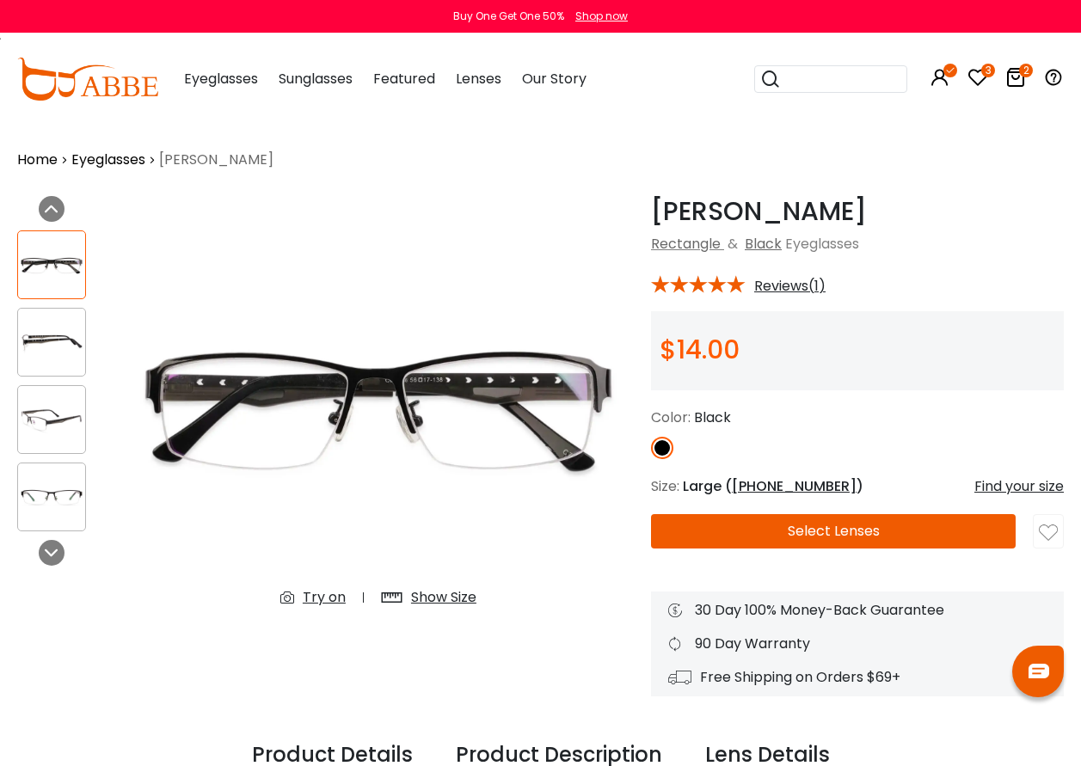
click at [813, 524] on button "Select Lenses" at bounding box center [833, 531] width 365 height 34
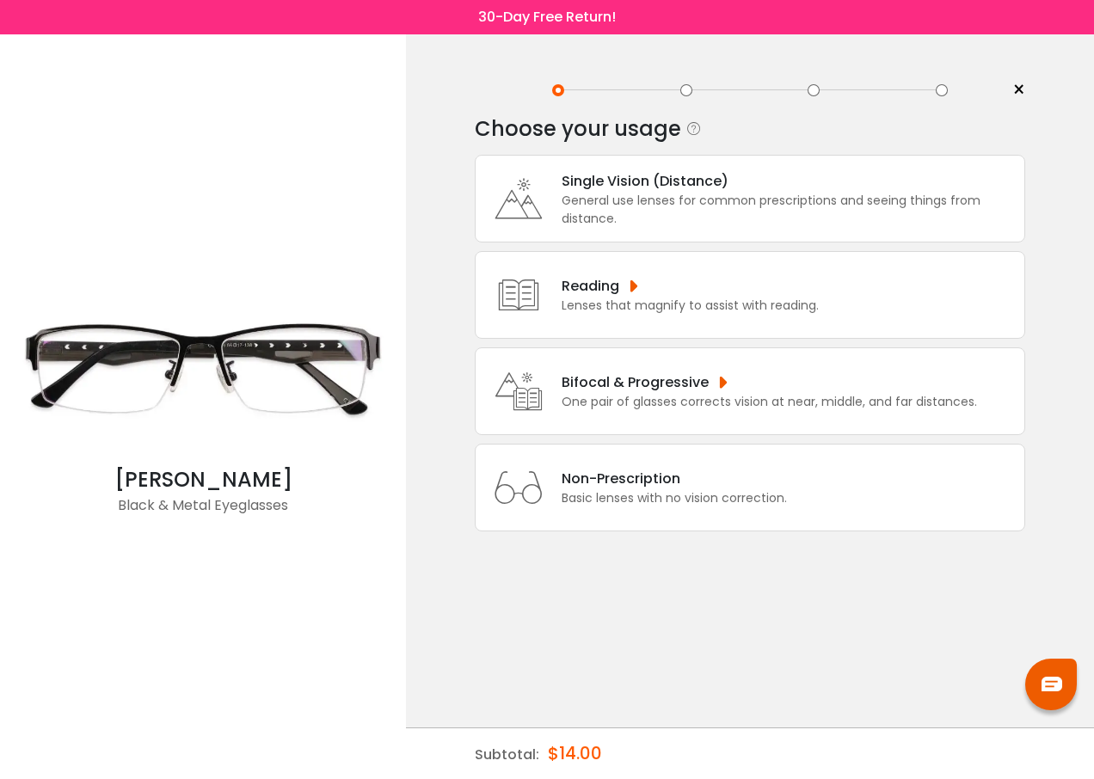
click at [619, 187] on div "Single Vision (Distance)" at bounding box center [789, 181] width 454 height 22
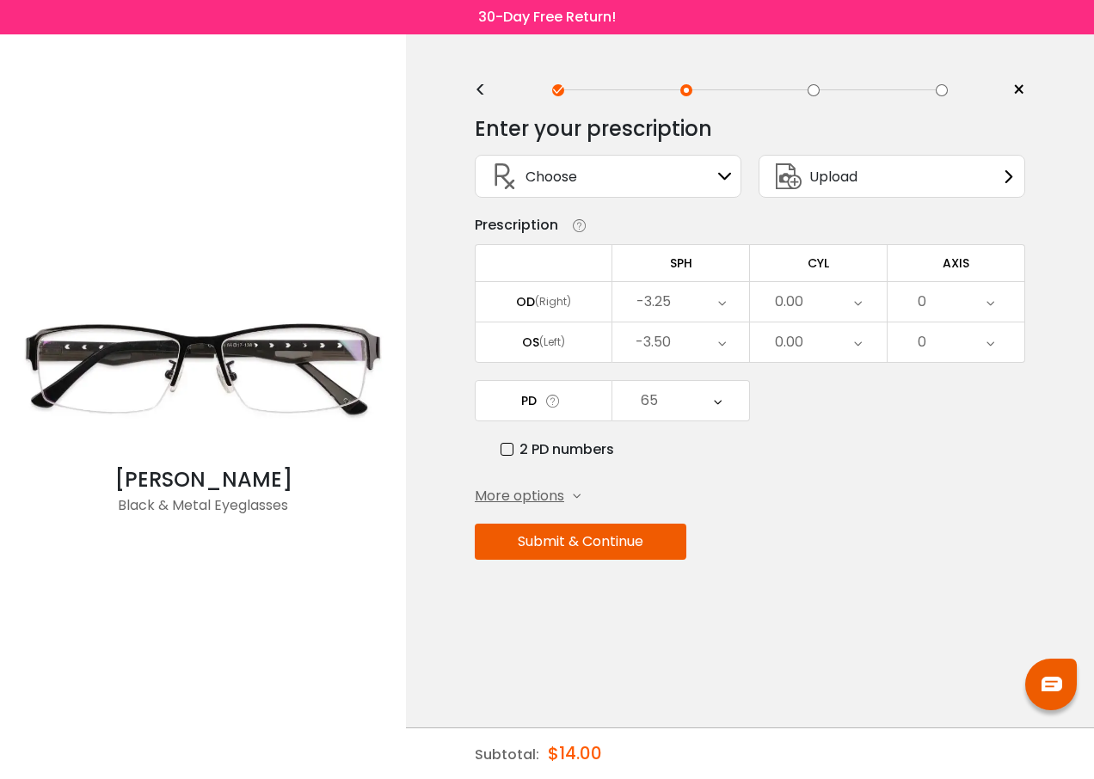
click at [529, 499] on span "More options" at bounding box center [519, 496] width 89 height 21
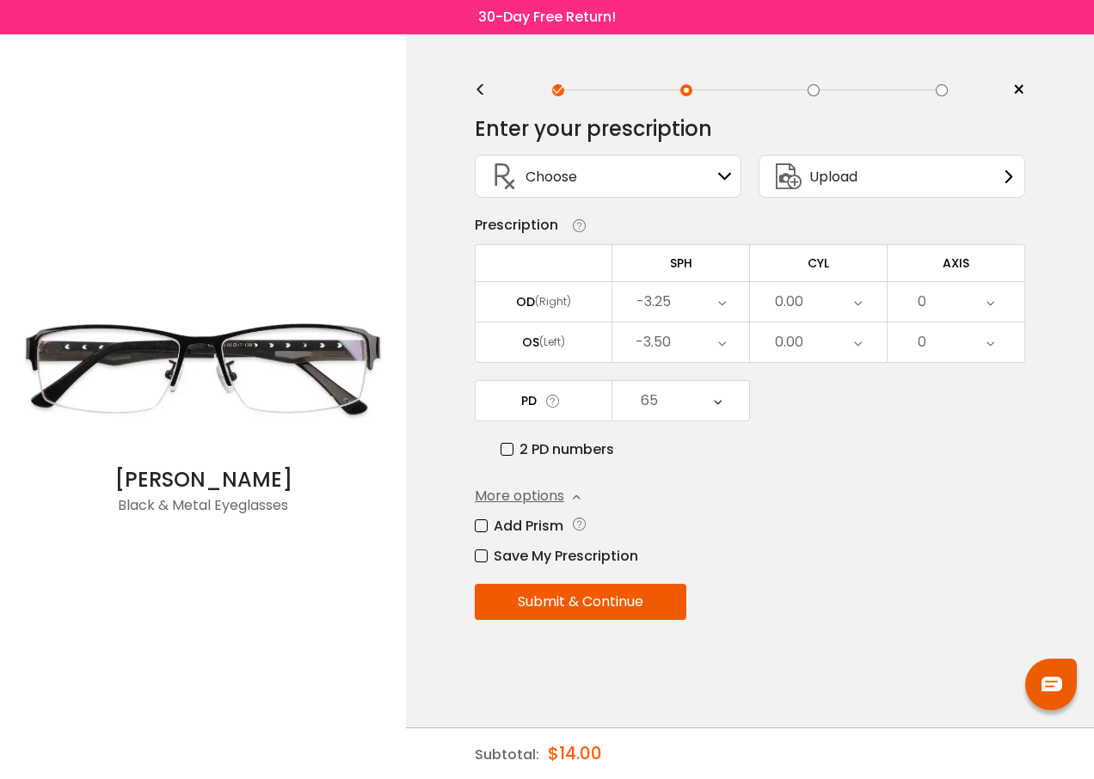
click at [482, 526] on label "Add Prism" at bounding box center [519, 526] width 89 height 22
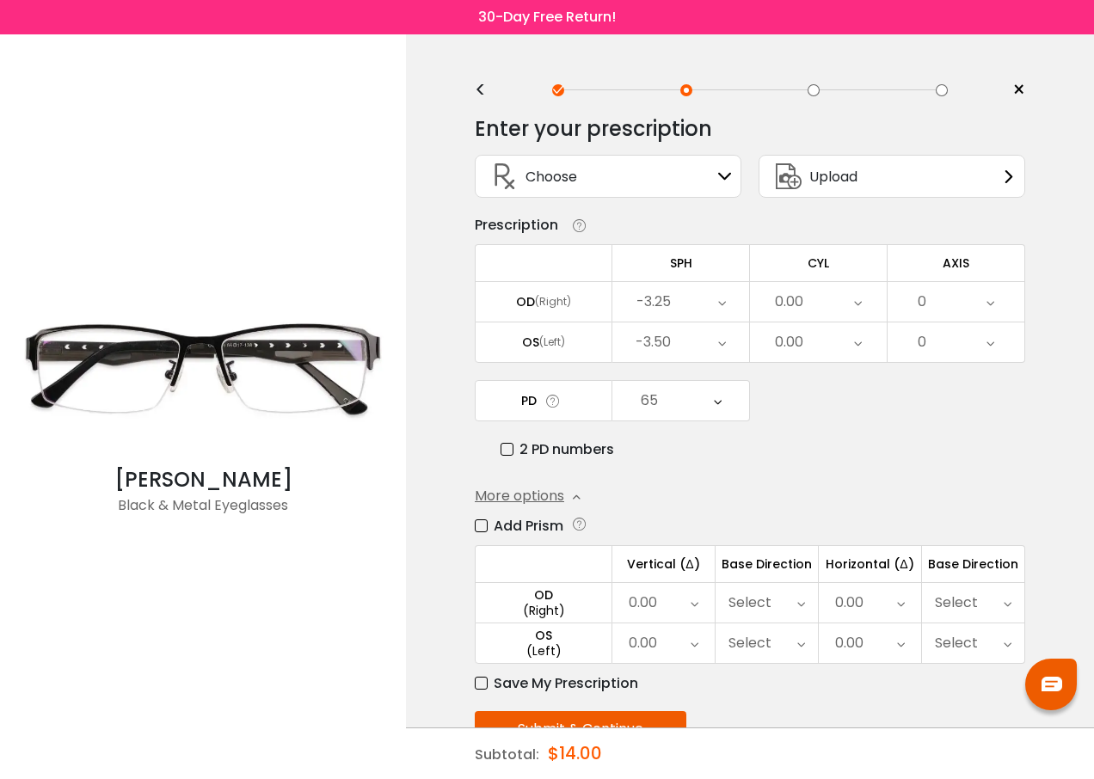
click at [894, 599] on div "0.00" at bounding box center [870, 603] width 102 height 40
click at [882, 708] on li "1.50" at bounding box center [869, 707] width 101 height 31
click at [906, 642] on div "0.00" at bounding box center [870, 644] width 102 height 40
click at [886, 710] on li "1.50" at bounding box center [869, 707] width 101 height 31
click at [1006, 606] on icon at bounding box center [1008, 603] width 8 height 40
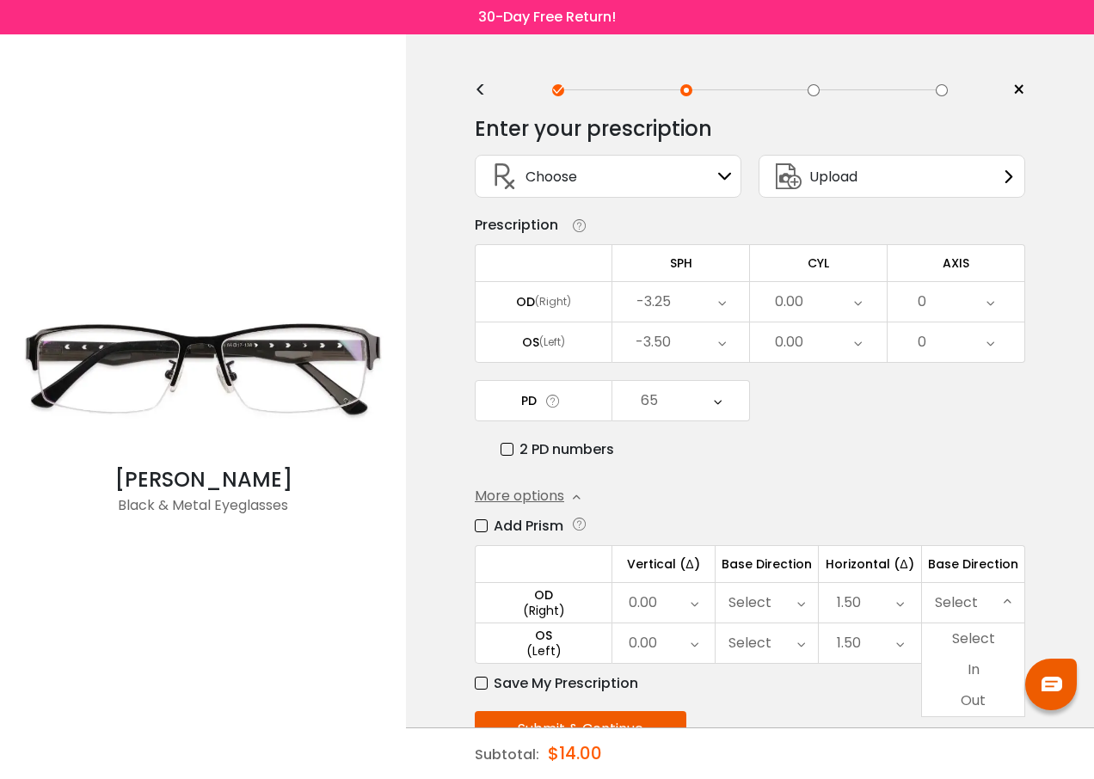
click at [692, 606] on icon at bounding box center [695, 603] width 8 height 40
click at [672, 712] on li "1.50" at bounding box center [662, 707] width 101 height 31
click at [691, 643] on icon at bounding box center [695, 644] width 8 height 40
click at [672, 702] on li "1.50" at bounding box center [662, 707] width 101 height 31
click at [802, 606] on icon at bounding box center [801, 603] width 8 height 40
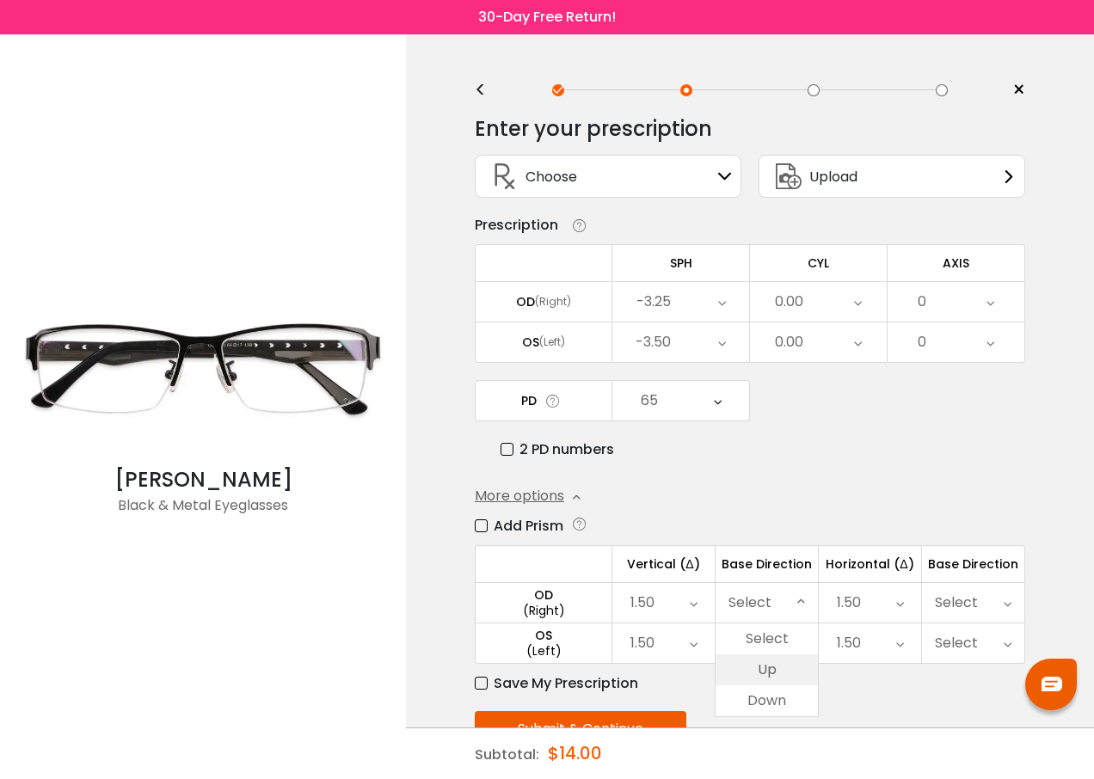
click at [783, 665] on li "Up" at bounding box center [767, 670] width 102 height 31
click at [800, 644] on icon at bounding box center [801, 644] width 8 height 40
click at [766, 737] on li "Down" at bounding box center [767, 741] width 102 height 31
click at [893, 601] on div "1.50" at bounding box center [870, 603] width 102 height 40
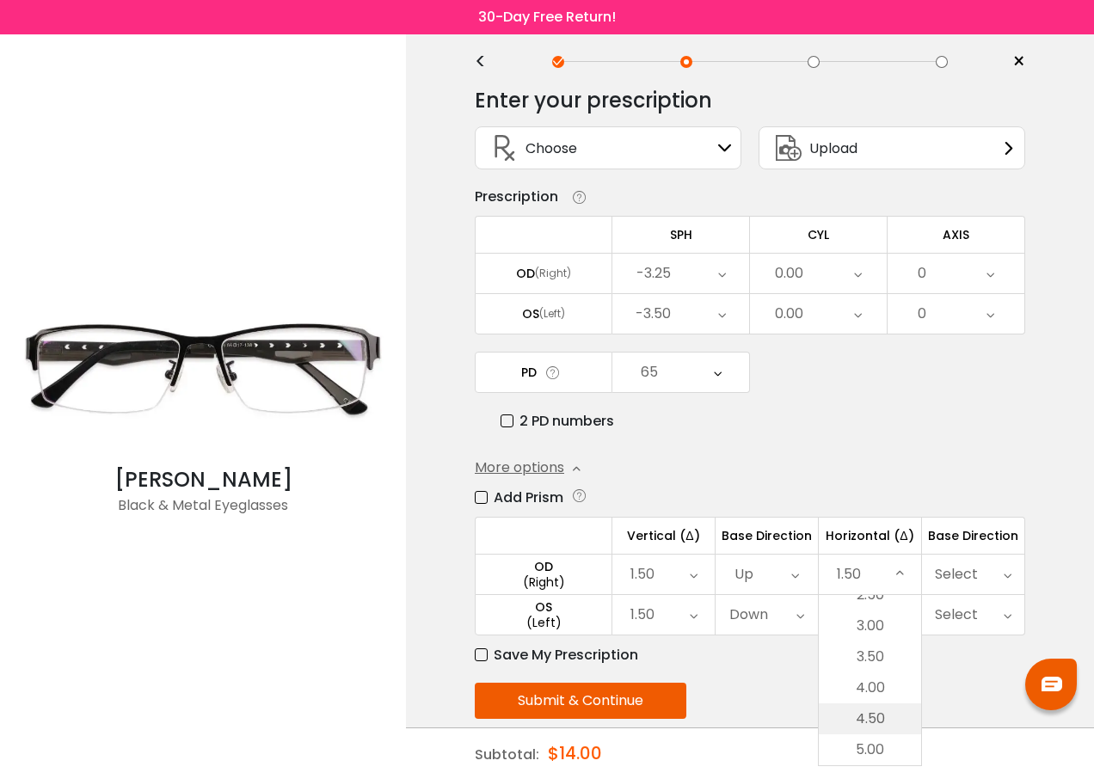
scroll to position [54, 0]
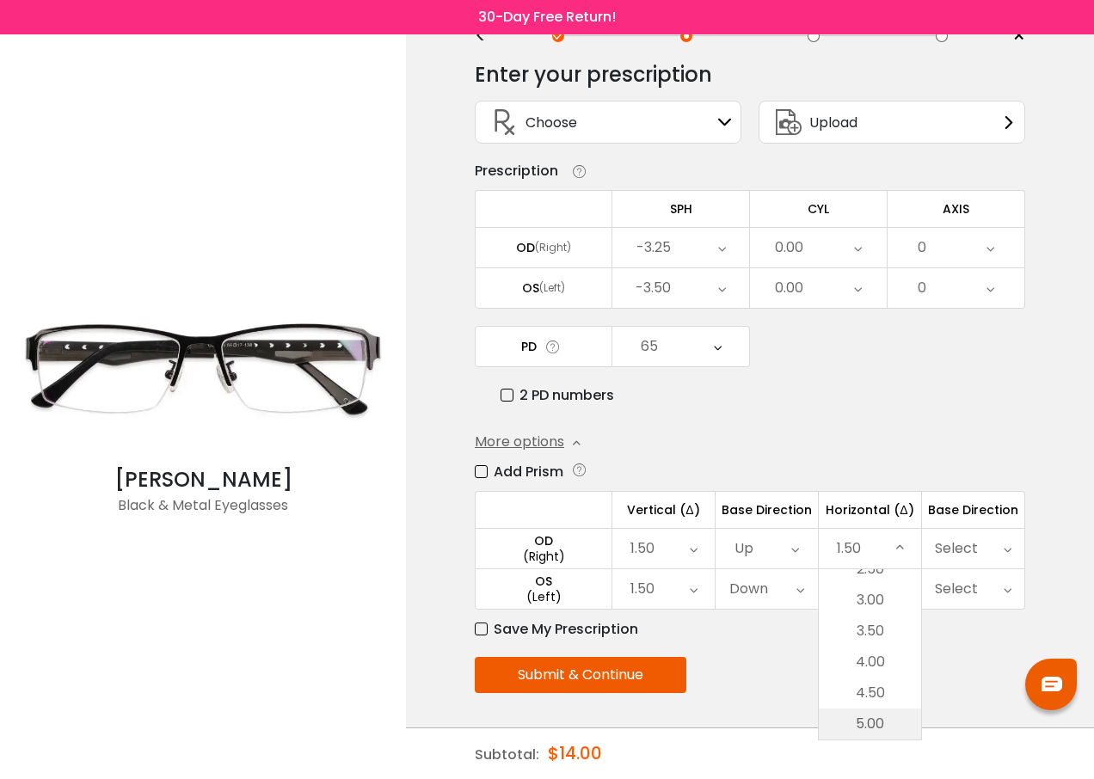
click at [880, 720] on li "5.00" at bounding box center [870, 724] width 102 height 31
click at [897, 593] on icon at bounding box center [900, 589] width 8 height 40
click at [872, 750] on li "5.00" at bounding box center [869, 754] width 101 height 31
click at [1001, 553] on div "Select" at bounding box center [973, 549] width 102 height 40
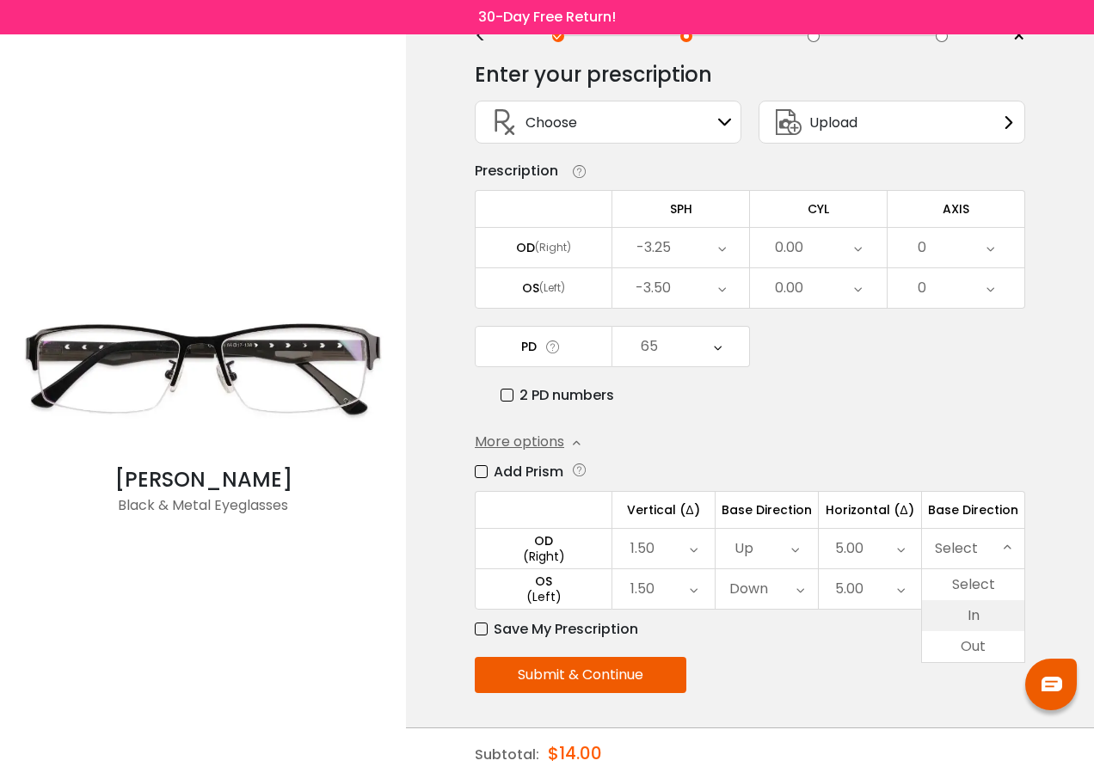
click at [987, 612] on li "In" at bounding box center [973, 615] width 102 height 31
click at [1005, 585] on icon at bounding box center [1008, 589] width 8 height 40
click at [980, 659] on li "In" at bounding box center [973, 656] width 102 height 31
click at [600, 679] on button "Submit & Continue" at bounding box center [581, 675] width 212 height 36
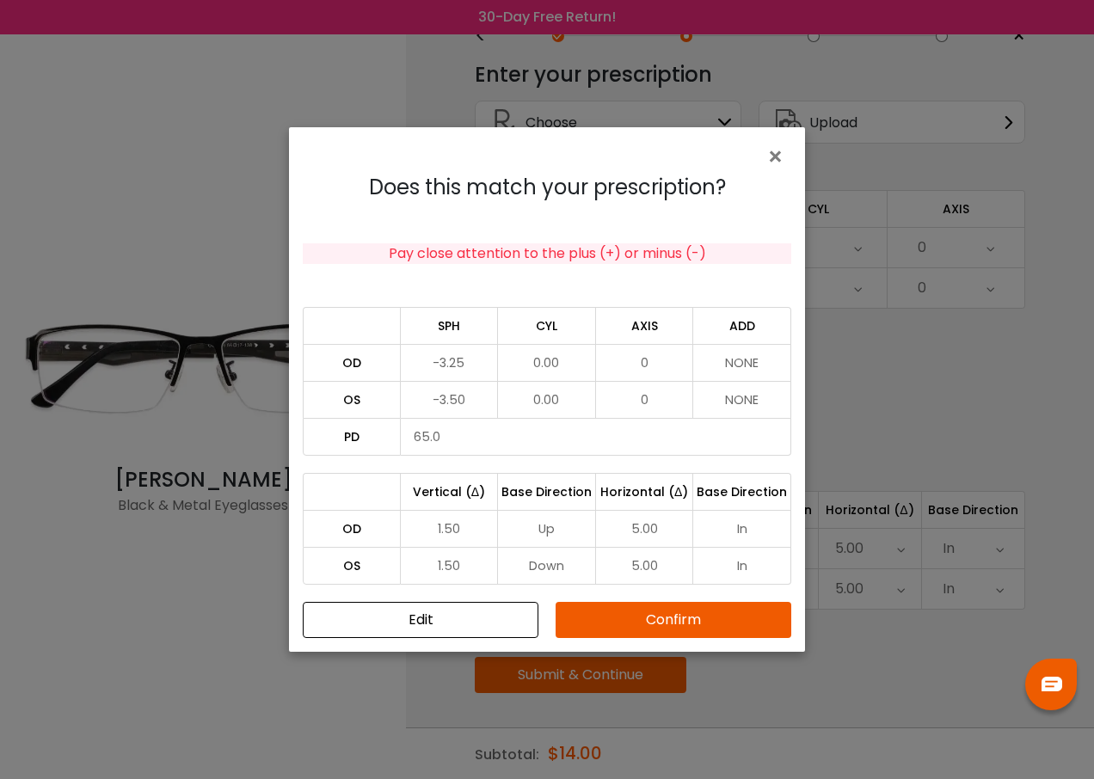
click at [649, 619] on button "Confirm" at bounding box center [674, 620] width 236 height 36
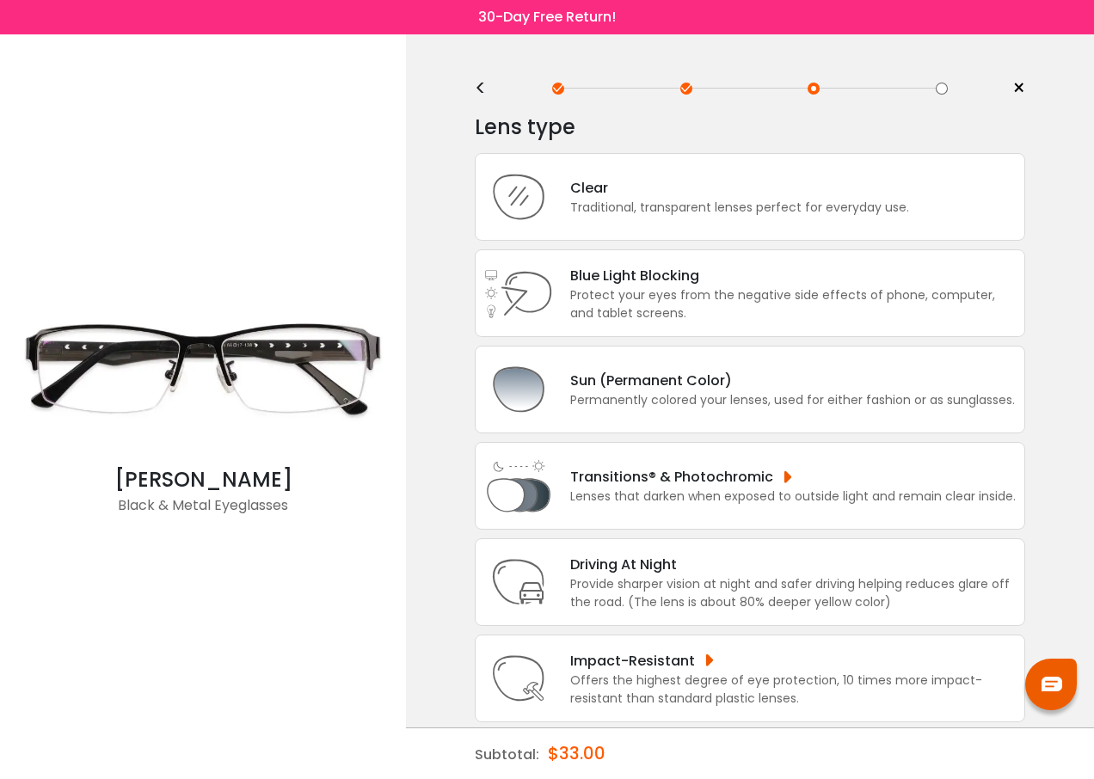
scroll to position [0, 0]
click at [606, 200] on div "Clear" at bounding box center [739, 190] width 339 height 22
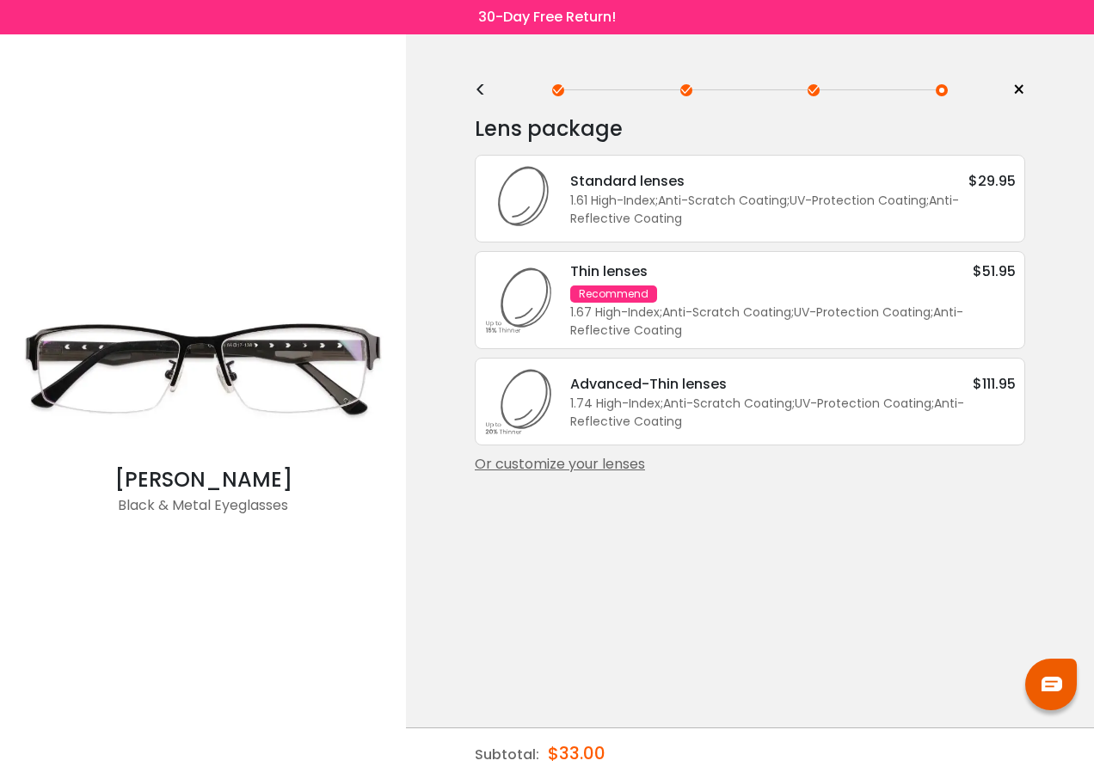
click at [583, 467] on div "Or customize your lenses" at bounding box center [750, 464] width 550 height 21
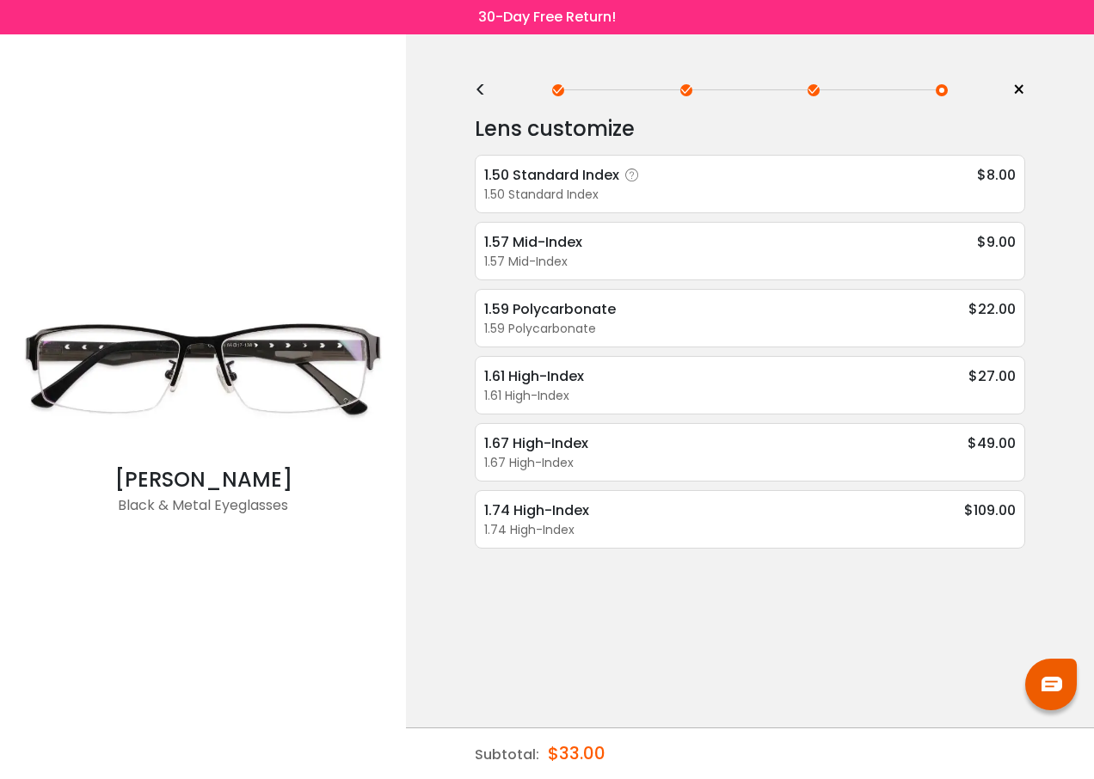
click at [539, 180] on div "1.50 Standard Index" at bounding box center [564, 175] width 161 height 22
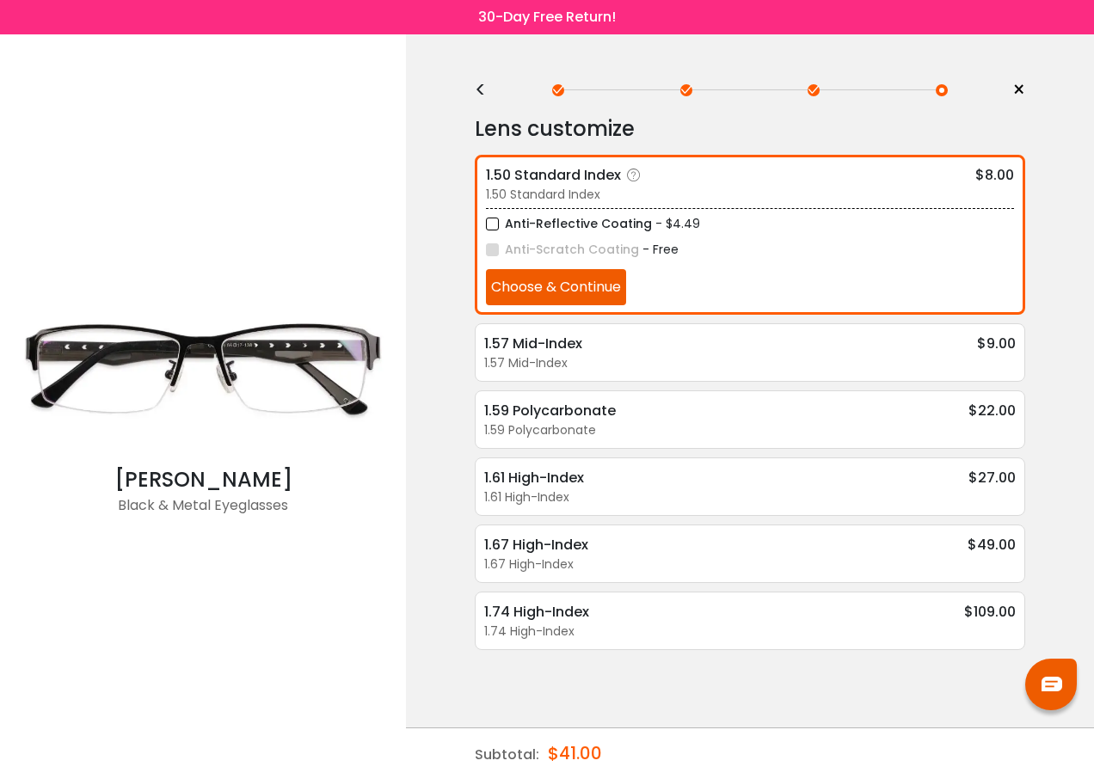
click at [538, 287] on button "Choose & Continue" at bounding box center [556, 287] width 140 height 36
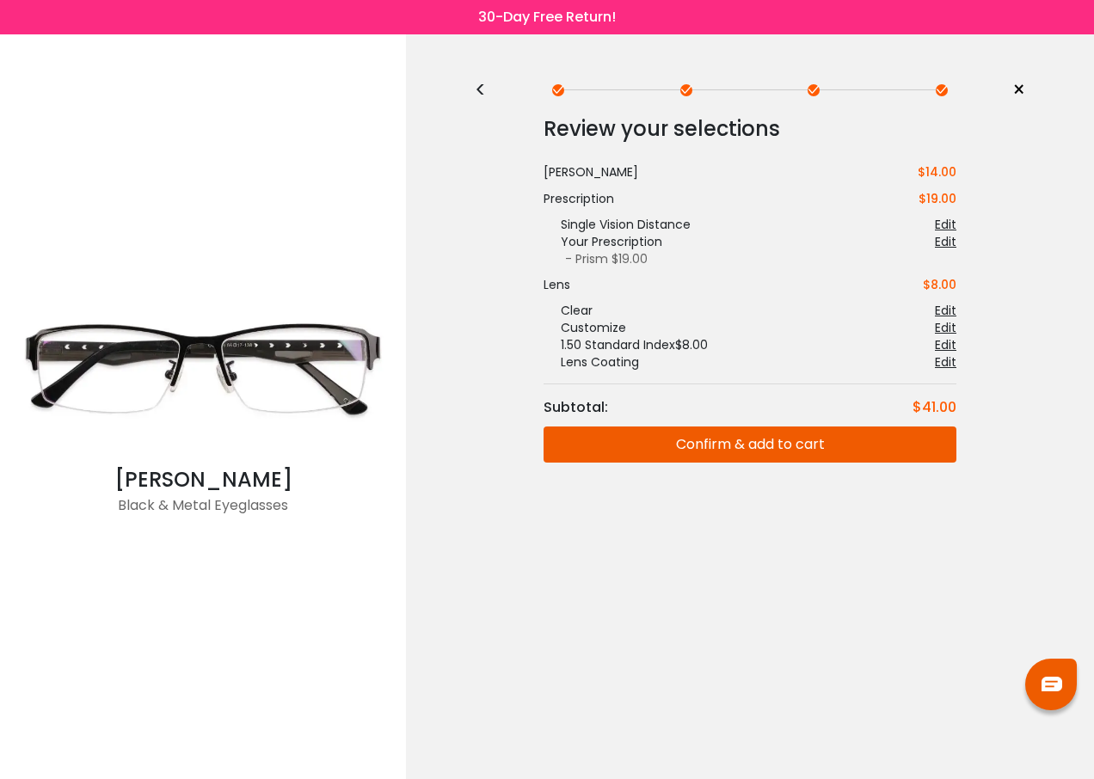
click at [733, 444] on button "Confirm & add to cart" at bounding box center [750, 445] width 413 height 36
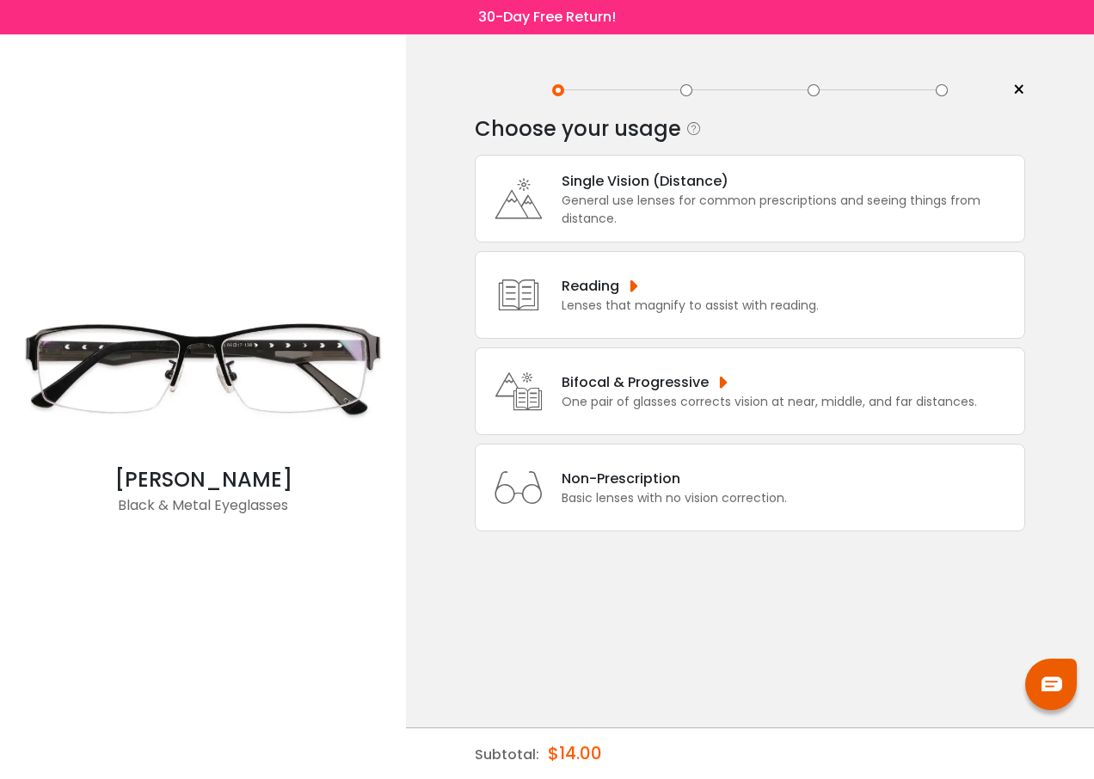
click at [606, 175] on div "Single Vision (Distance)" at bounding box center [789, 181] width 454 height 22
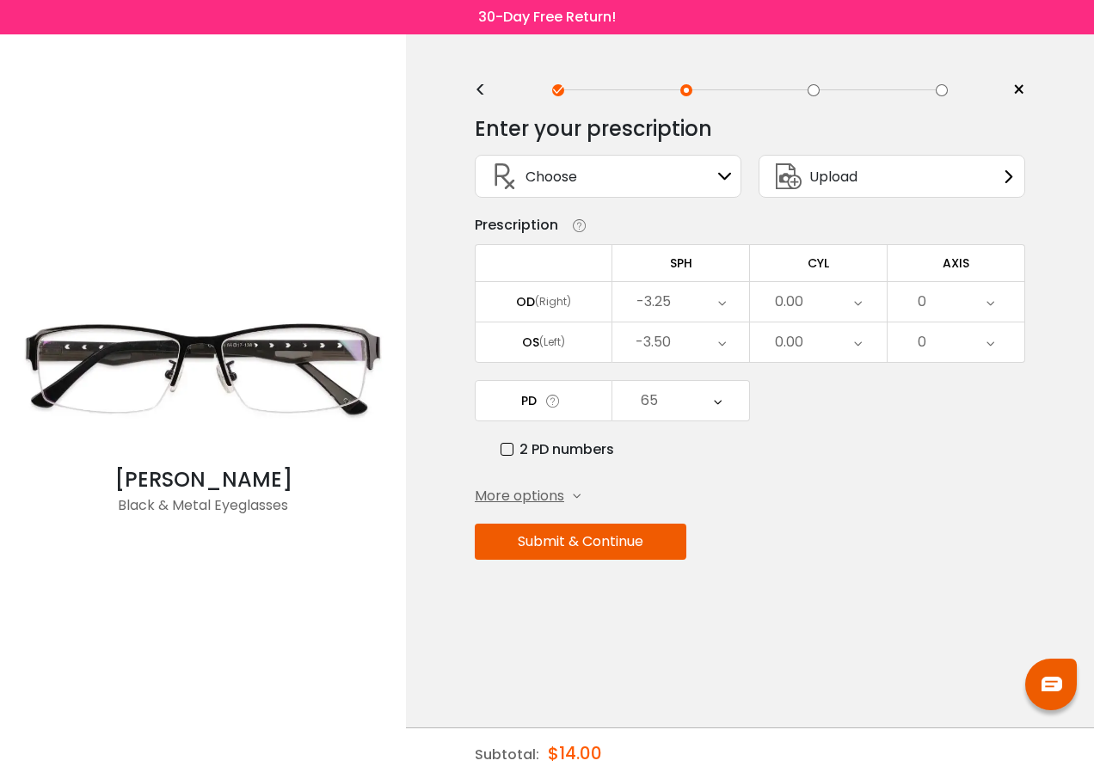
click at [568, 495] on div "More options" at bounding box center [528, 496] width 106 height 21
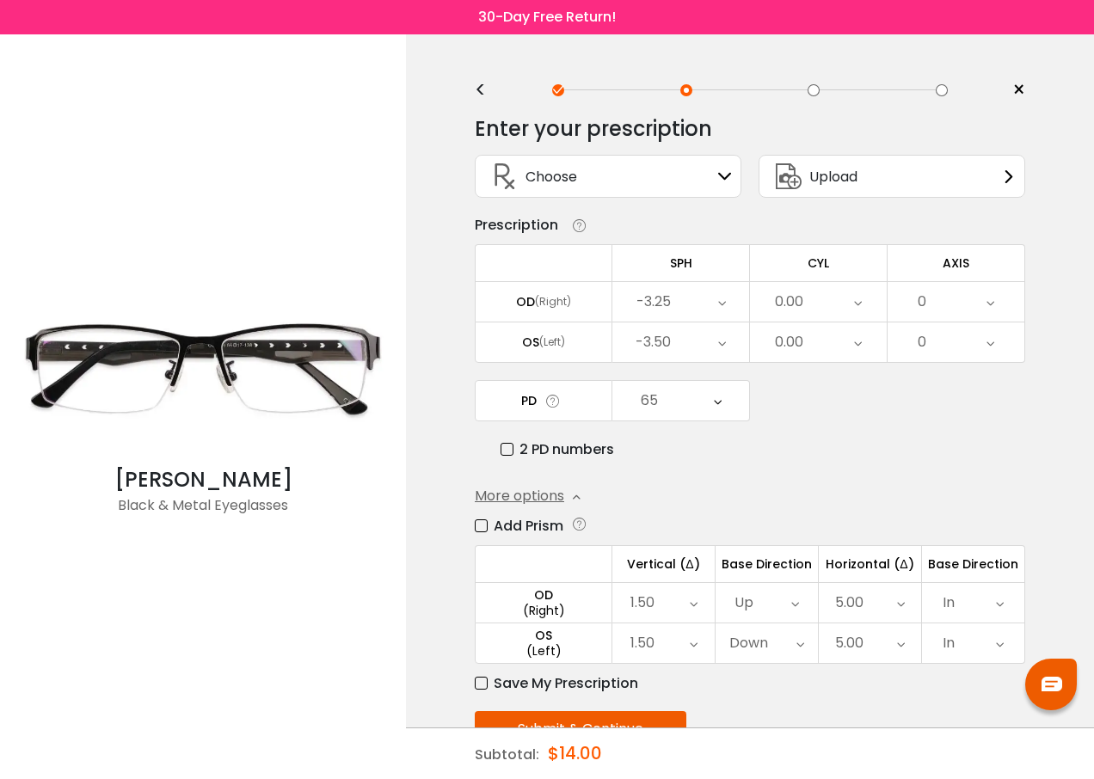
click at [481, 87] on div "<" at bounding box center [488, 90] width 26 height 14
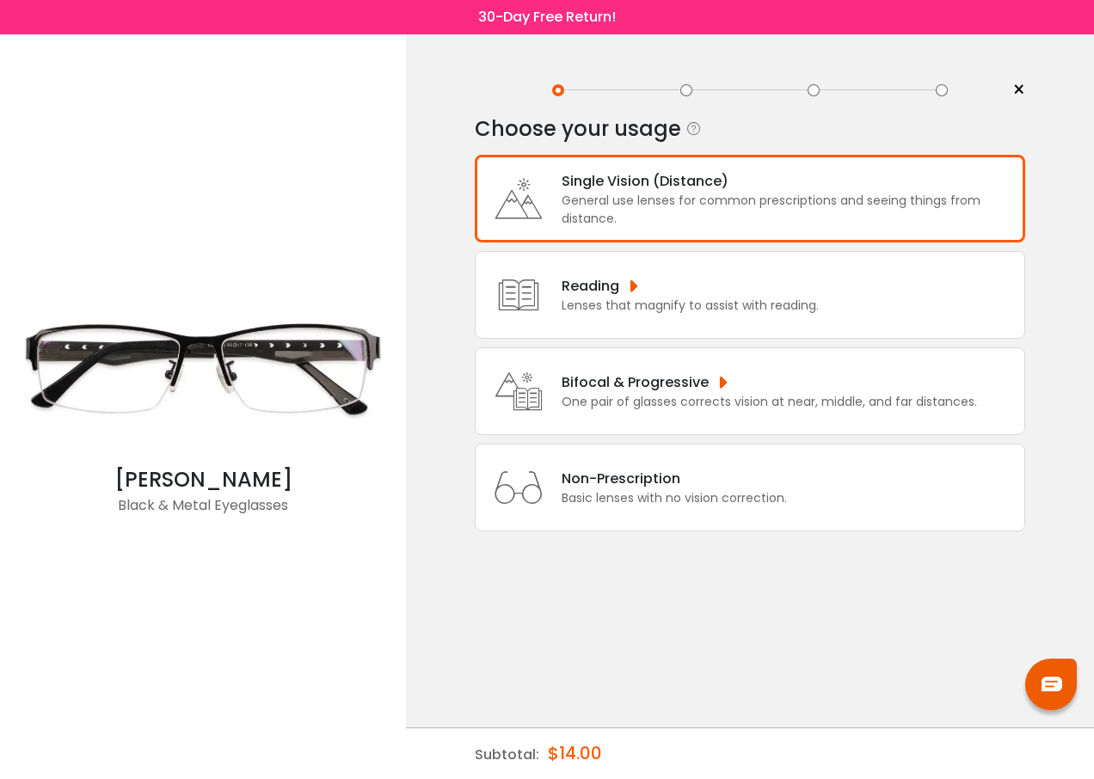
click at [618, 382] on div "Bifocal & Progressive" at bounding box center [769, 383] width 415 height 22
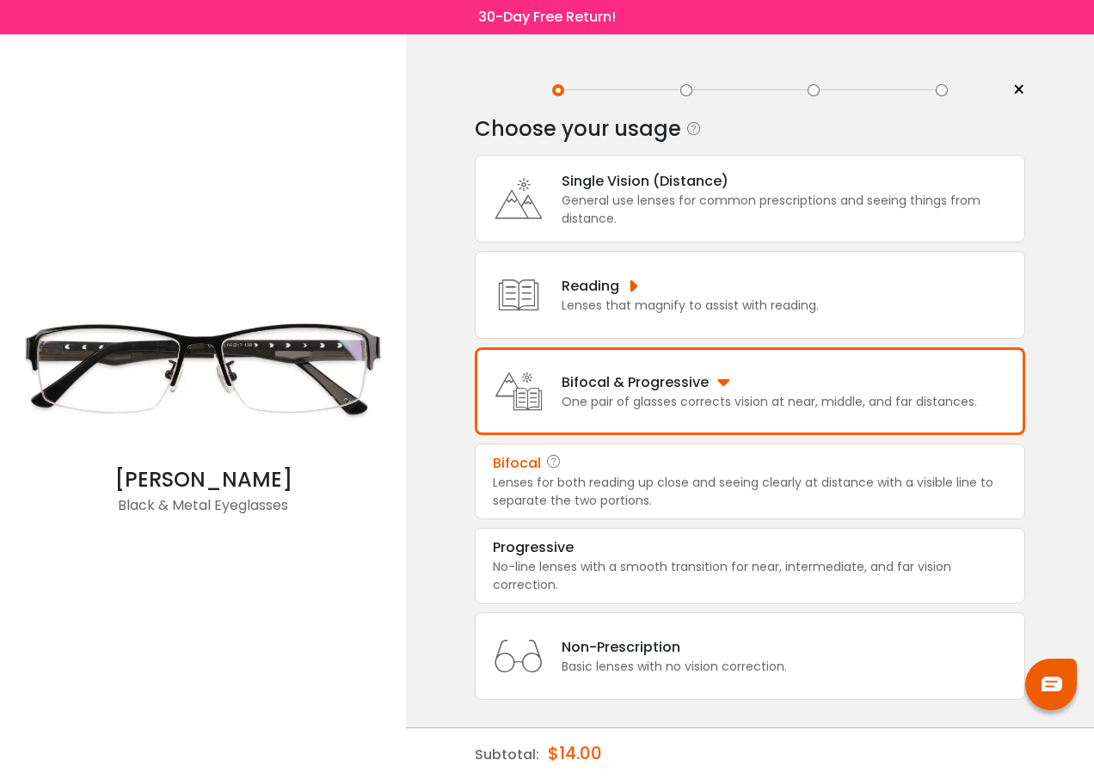
click at [527, 498] on div "Lenses for both reading up close and seeing clearly at distance with a visible …" at bounding box center [750, 492] width 514 height 36
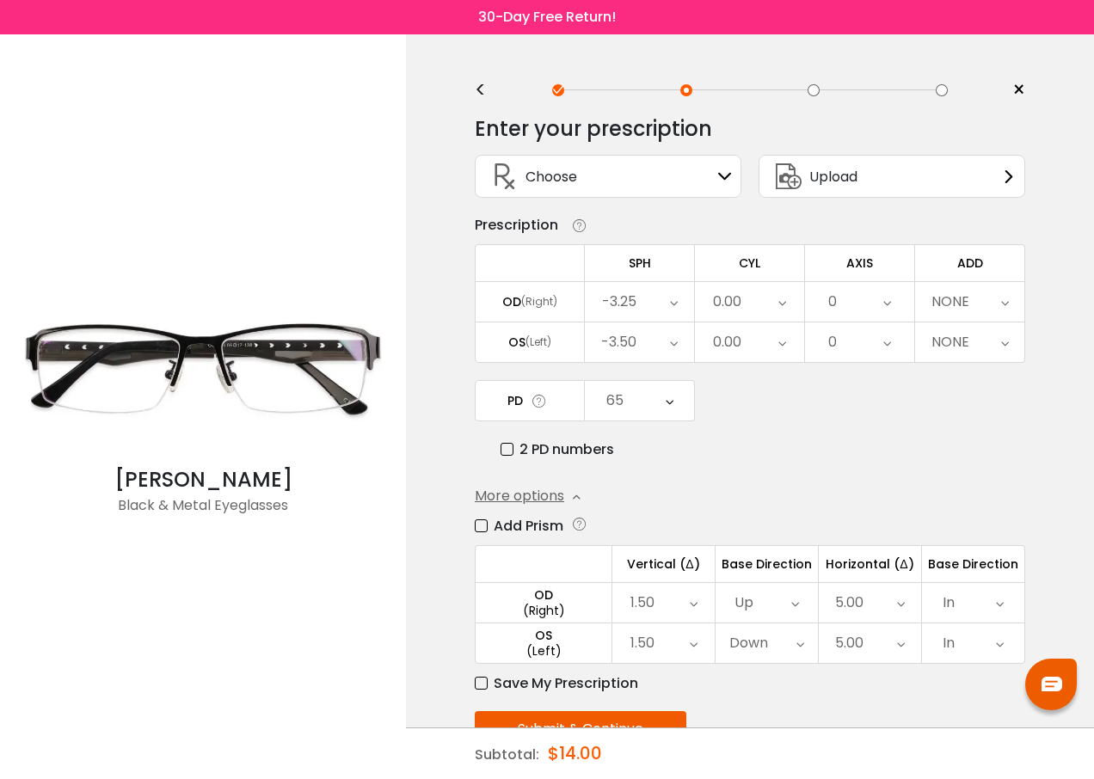
click at [1003, 307] on icon at bounding box center [1005, 302] width 8 height 40
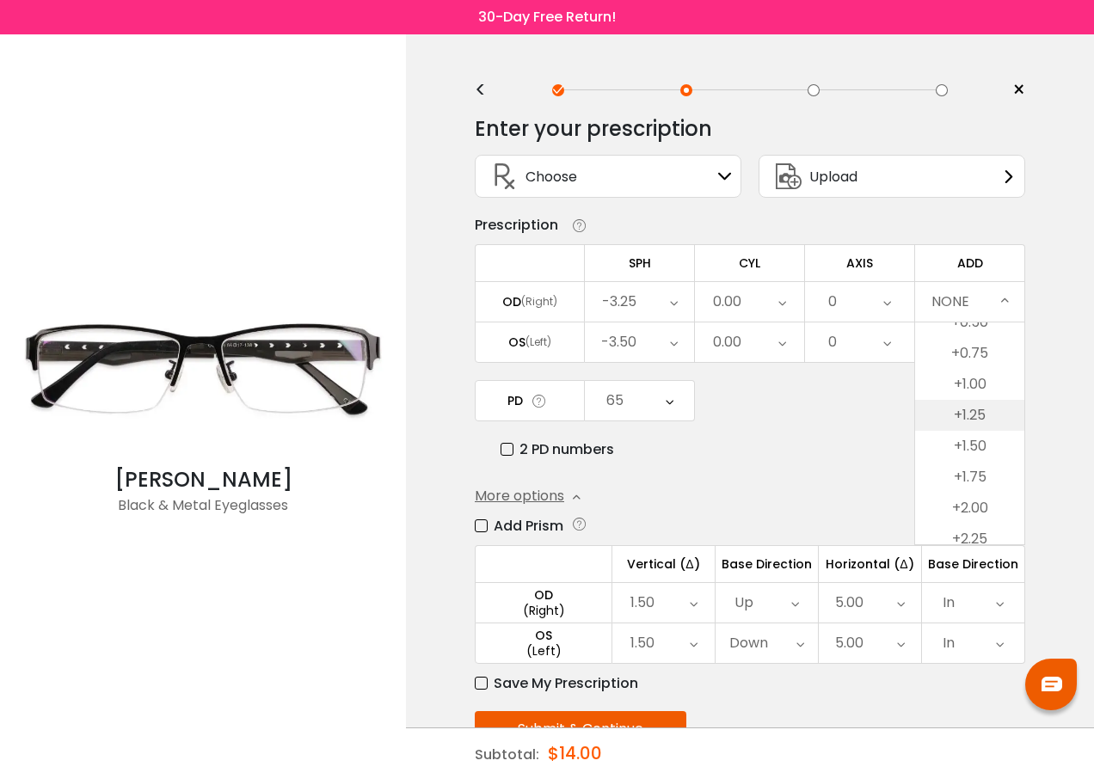
scroll to position [86, 0]
click at [974, 469] on li "+2.00" at bounding box center [969, 468] width 109 height 31
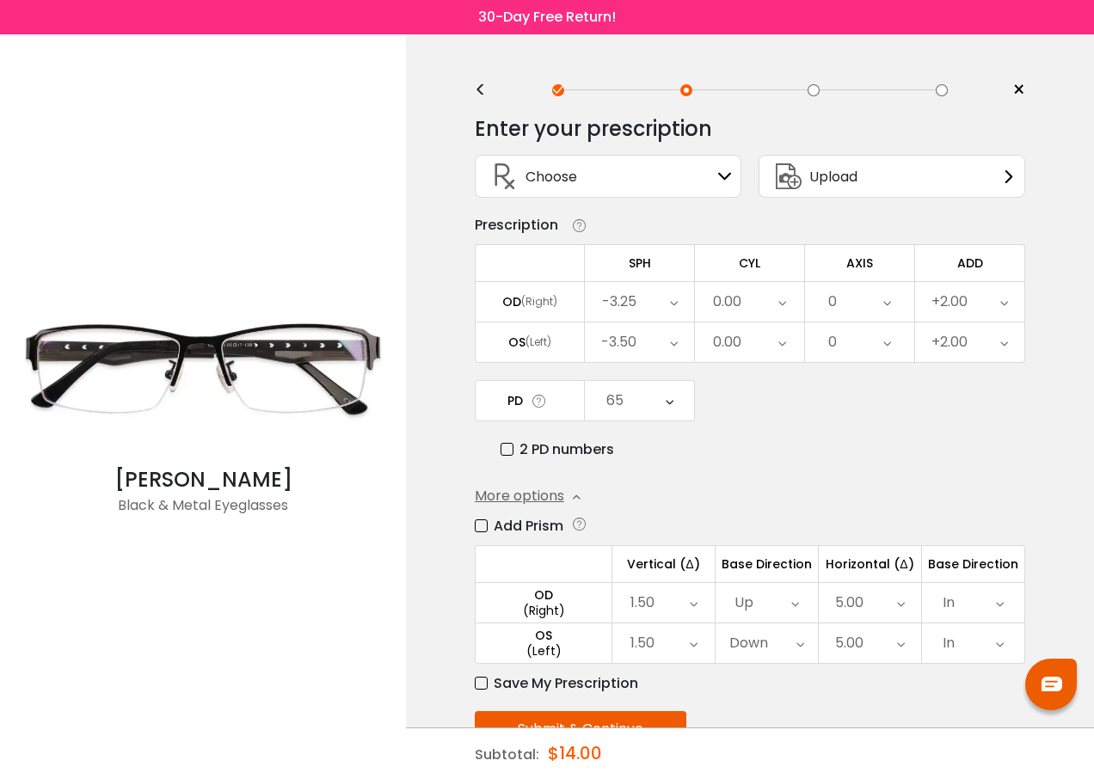
scroll to position [54, 0]
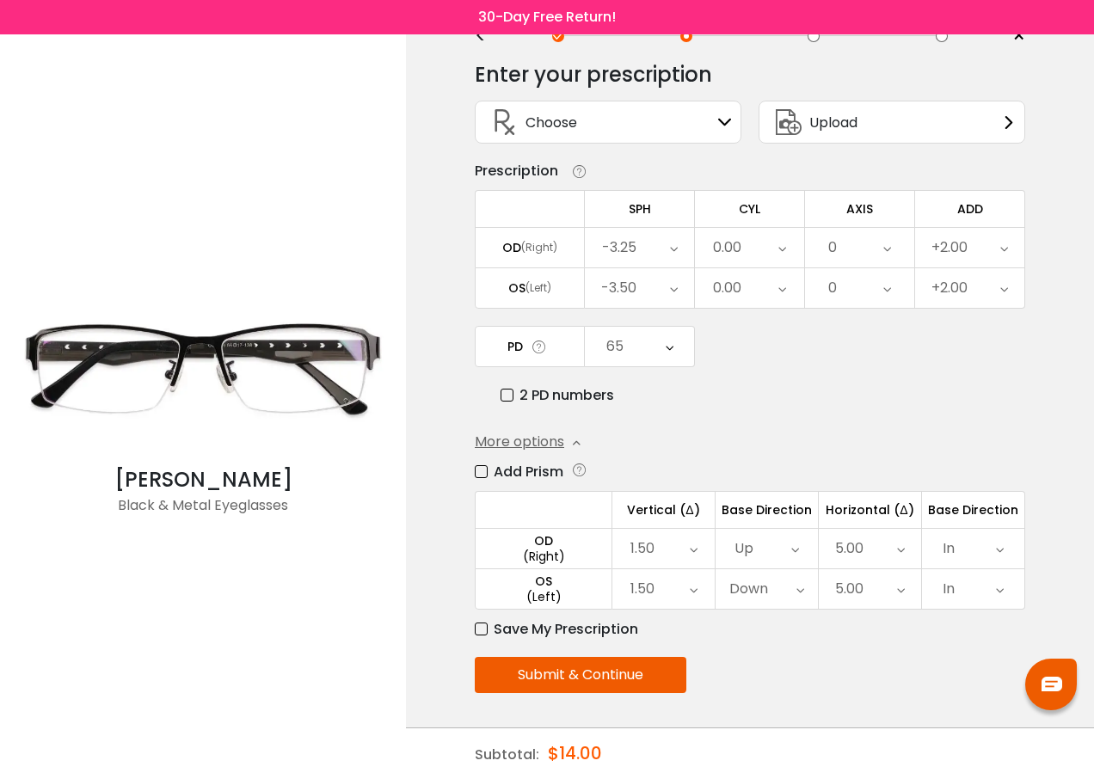
click at [578, 674] on button "Submit & Continue" at bounding box center [581, 675] width 212 height 36
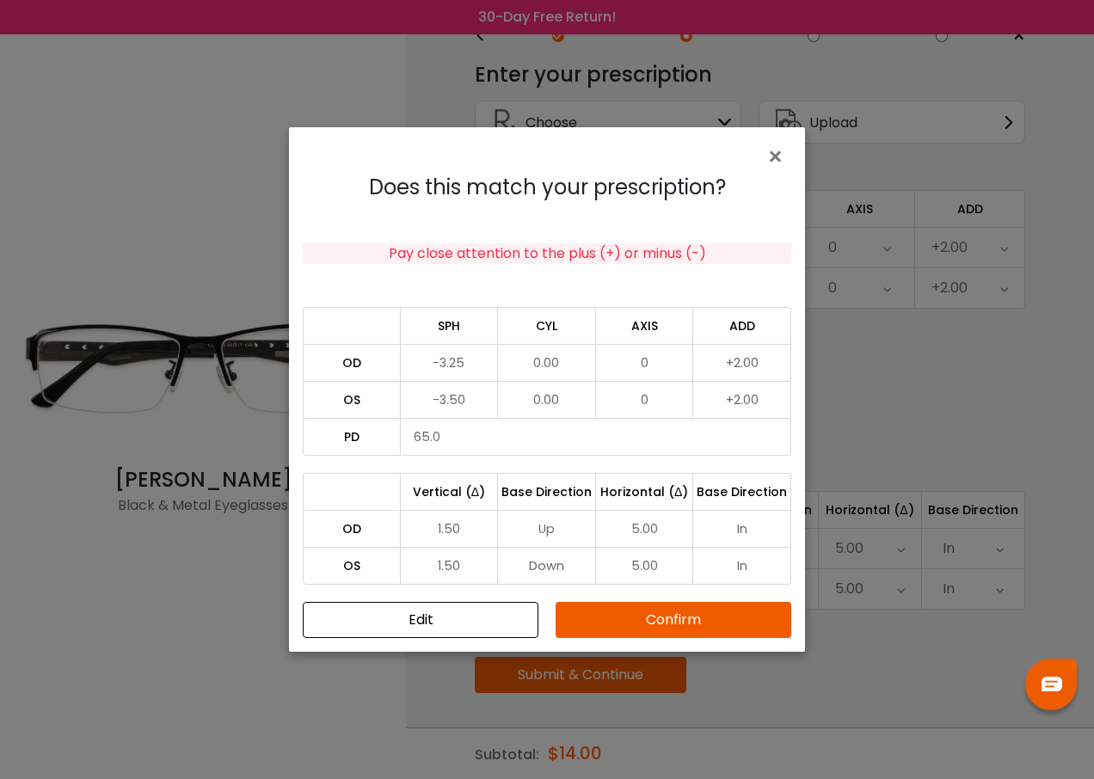
click at [649, 624] on button "Confirm" at bounding box center [674, 620] width 236 height 36
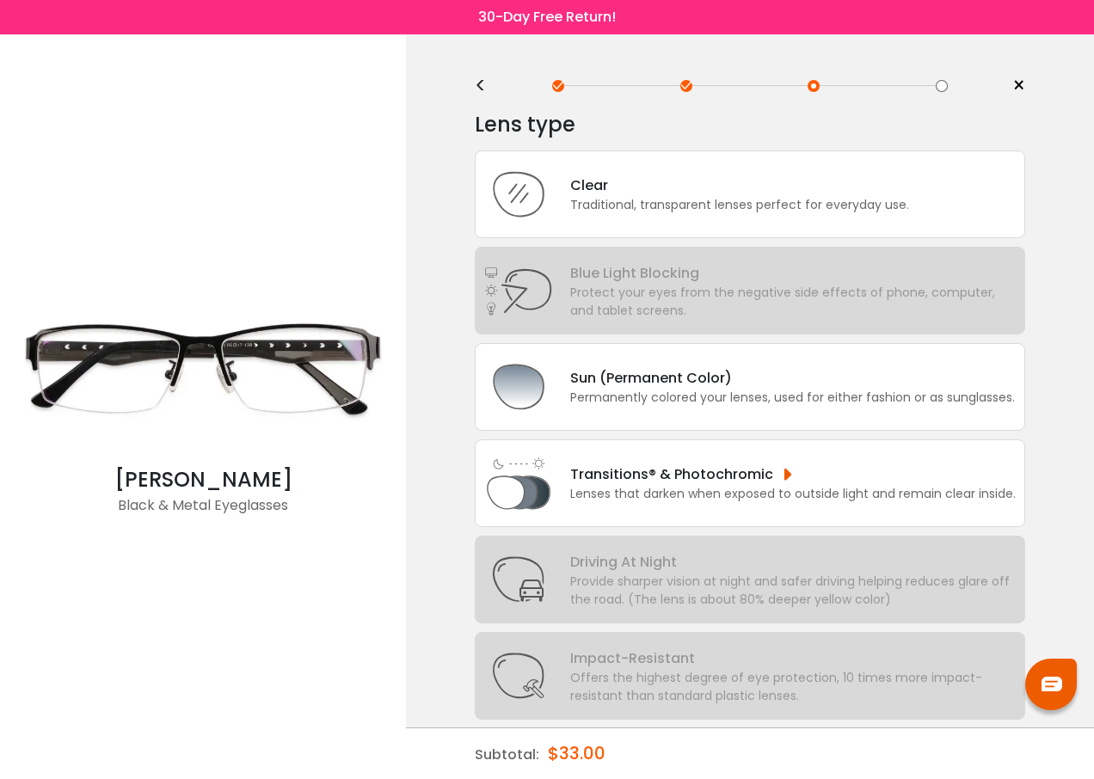
scroll to position [0, 0]
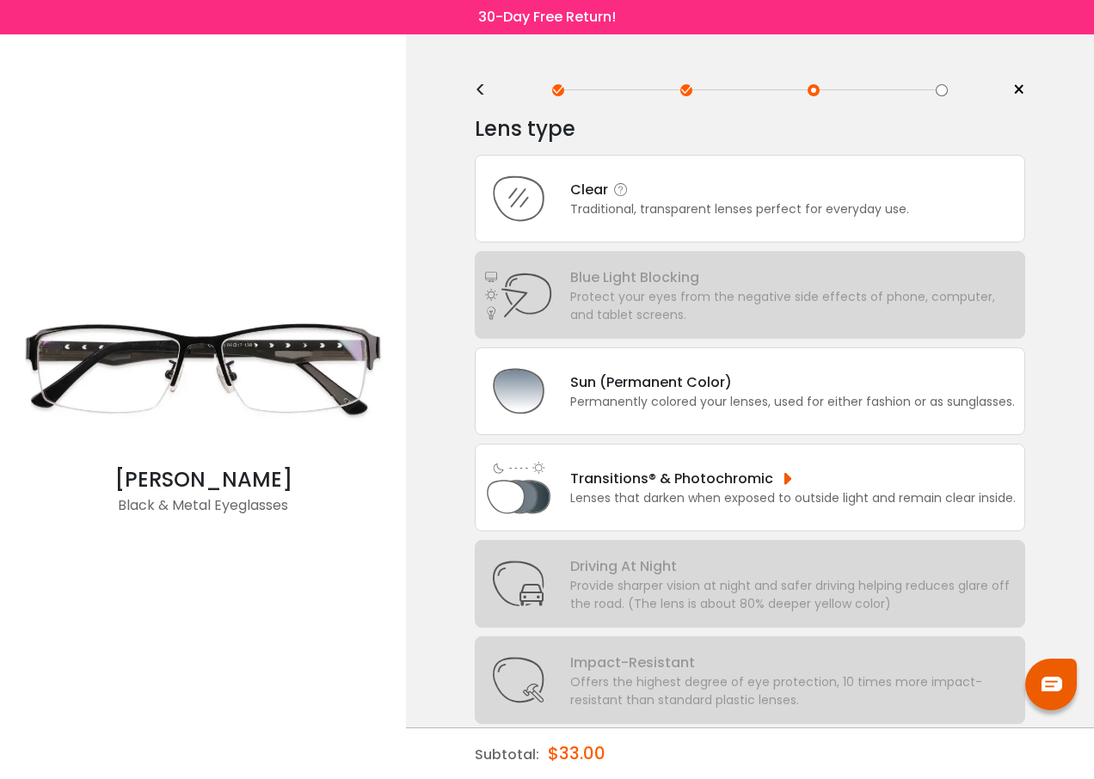
click at [587, 184] on div "Clear" at bounding box center [739, 190] width 339 height 22
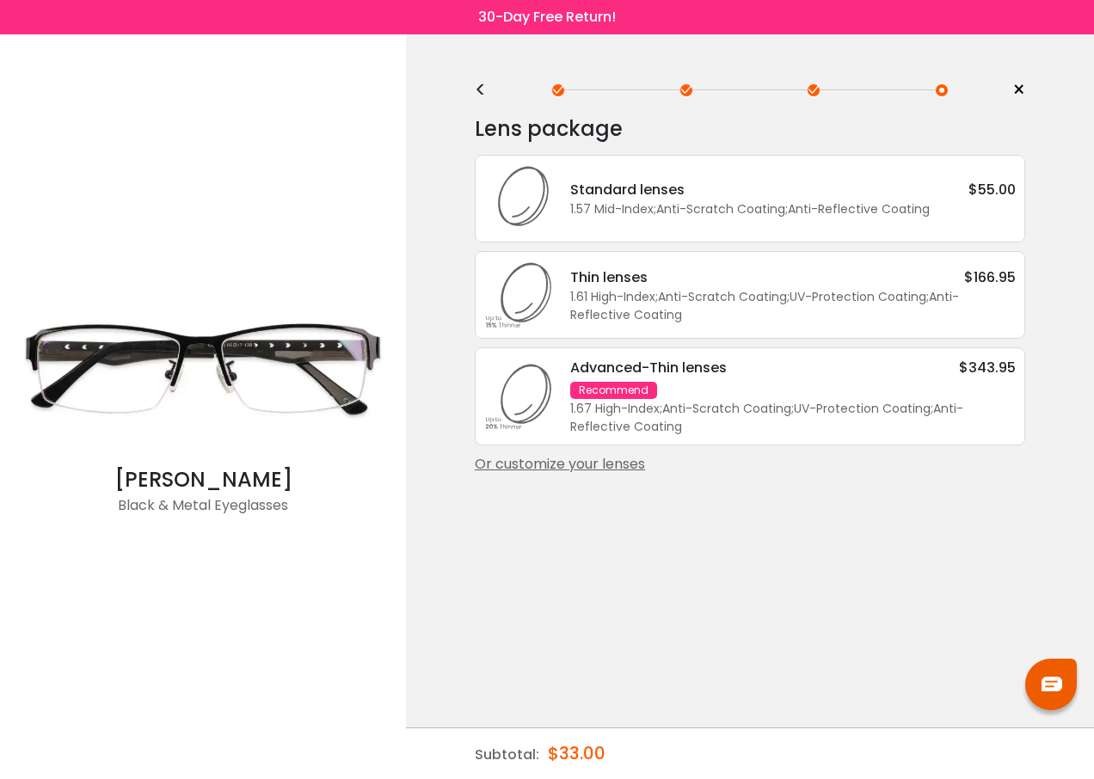
click at [581, 466] on div "Or customize your lenses" at bounding box center [750, 464] width 550 height 21
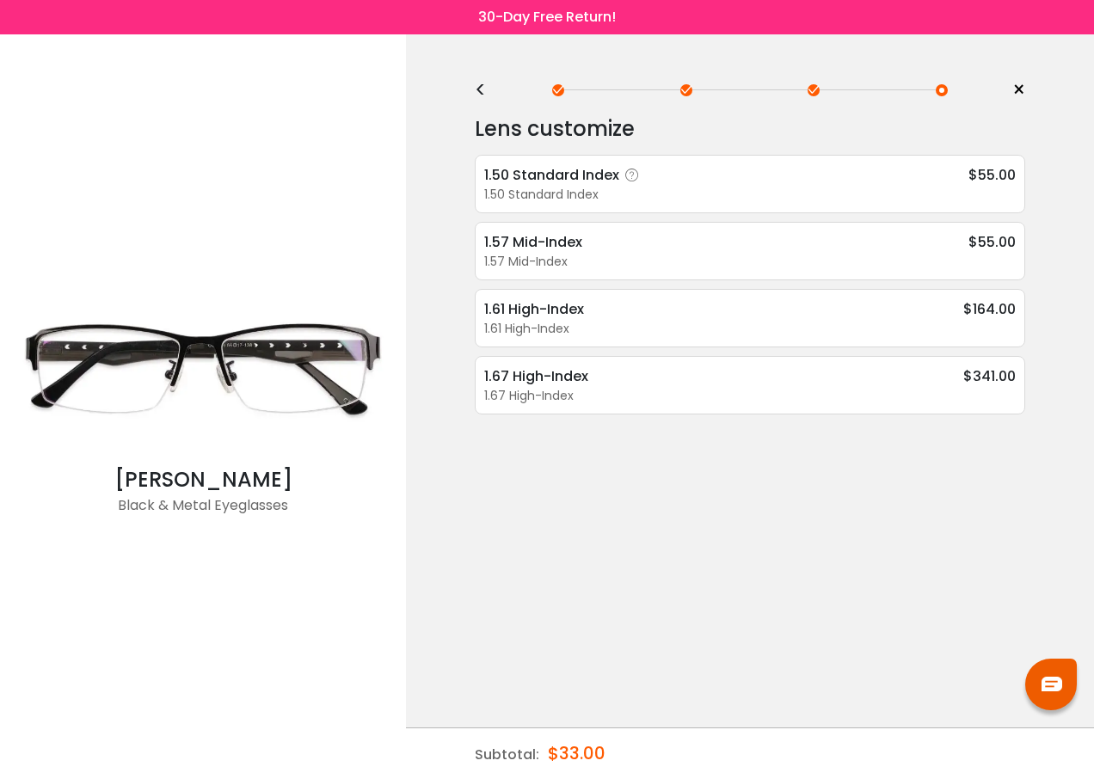
click at [563, 181] on div "1.50 Standard Index" at bounding box center [564, 175] width 161 height 22
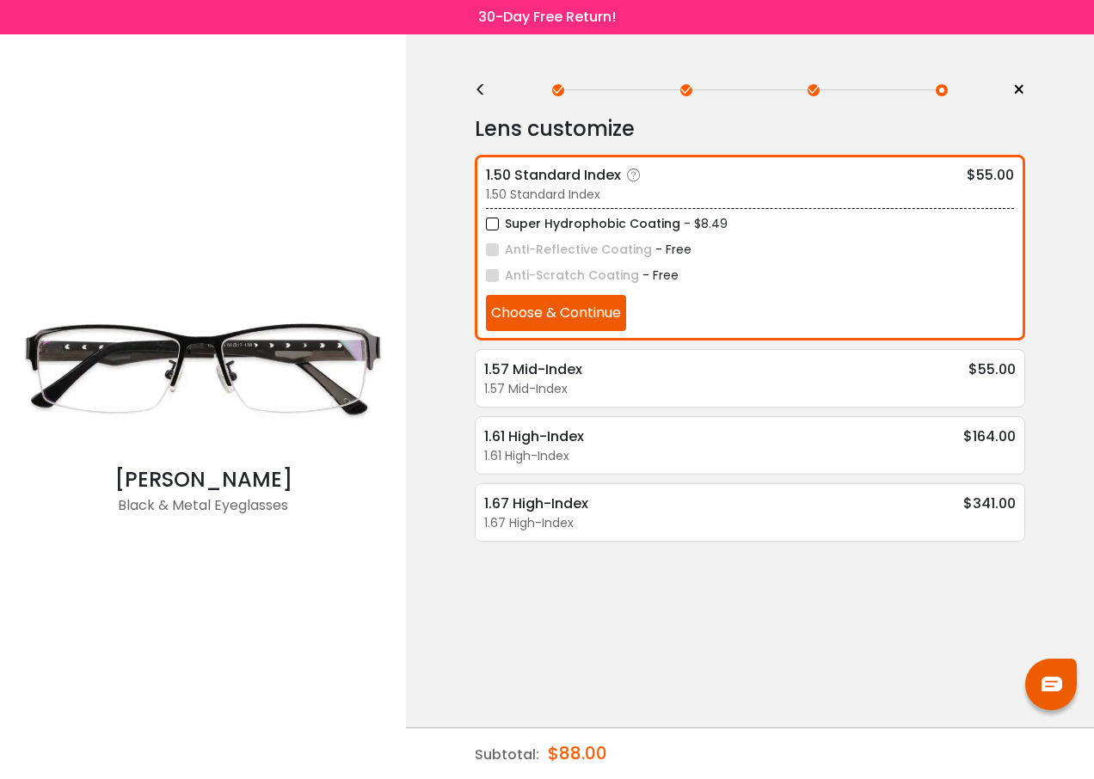
click at [569, 315] on button "Choose & Continue" at bounding box center [556, 313] width 140 height 36
